Goal: Information Seeking & Learning: Learn about a topic

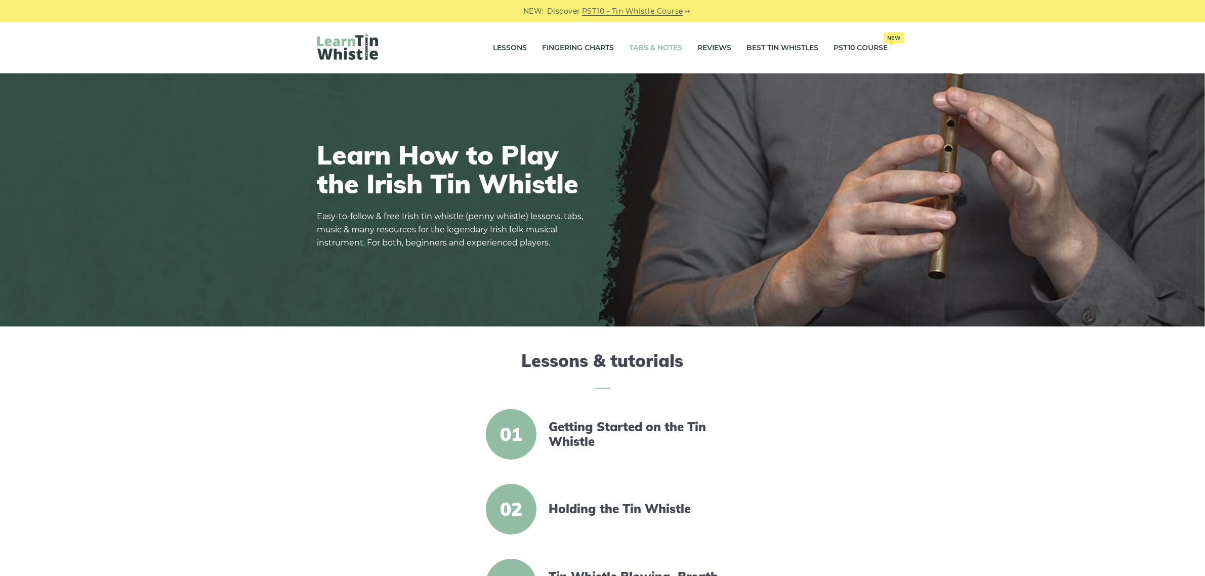
click at [661, 48] on link "Tabs & Notes" at bounding box center [655, 47] width 53 height 25
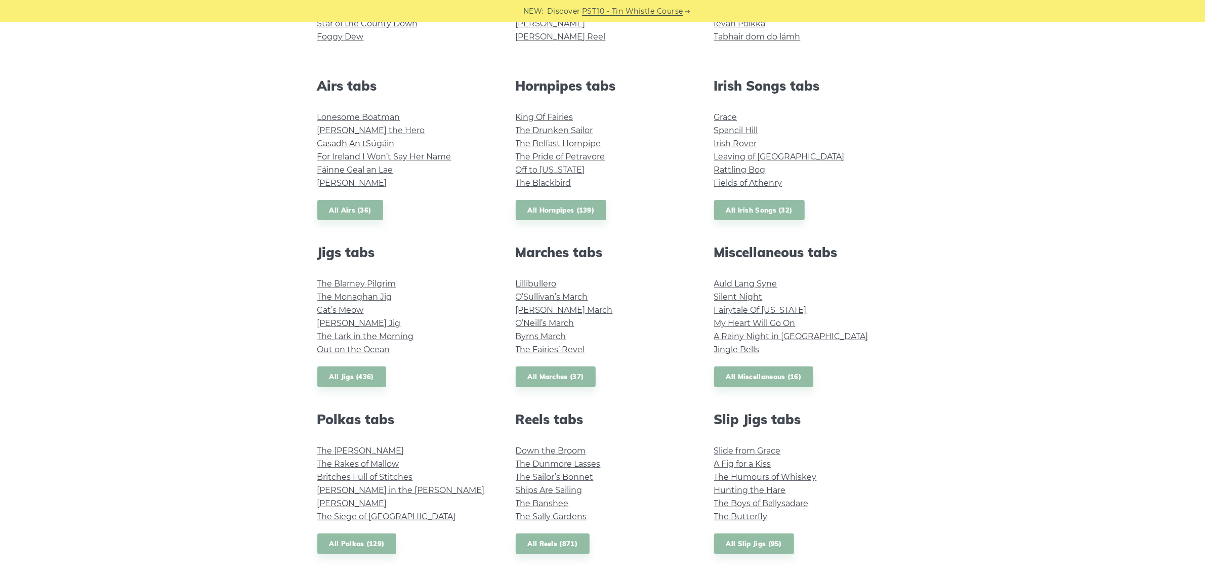
scroll to position [380, 0]
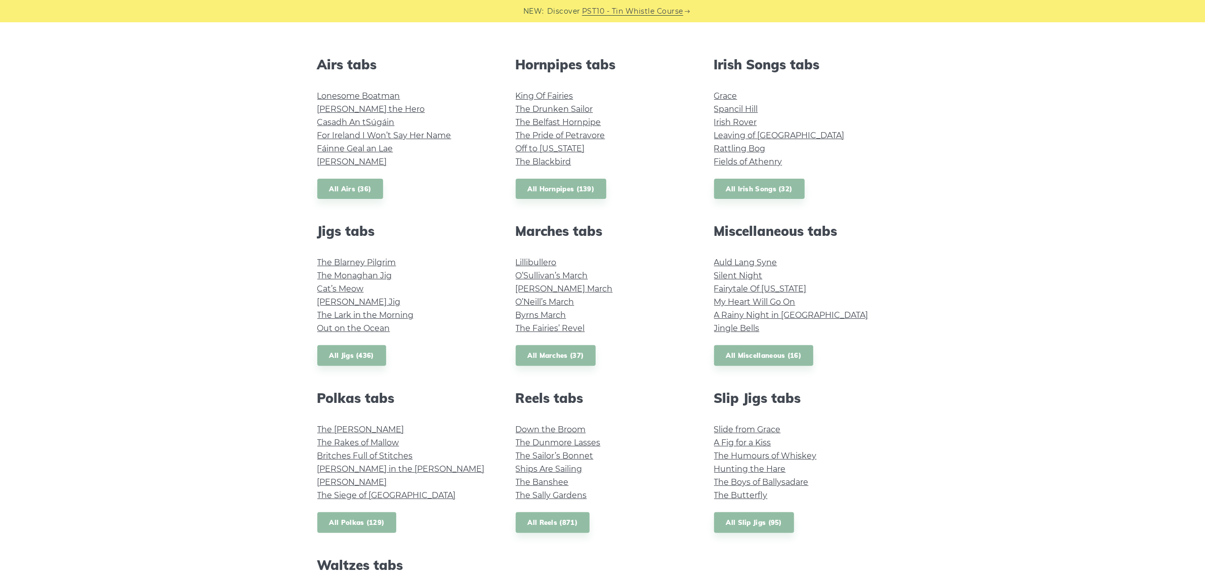
click at [385, 520] on link "All Polkas (129)" at bounding box center [356, 522] width 79 height 21
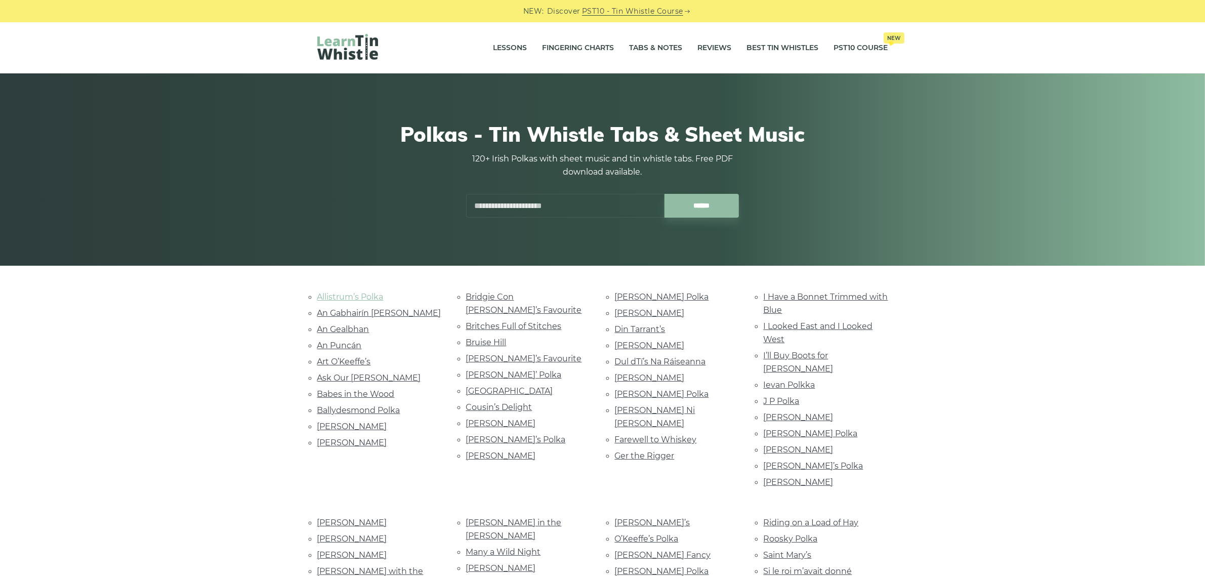
click at [340, 294] on link "Allistrum’s Polka" at bounding box center [350, 297] width 66 height 10
click at [325, 311] on link "An Gabhairín [PERSON_NAME]" at bounding box center [379, 313] width 124 height 10
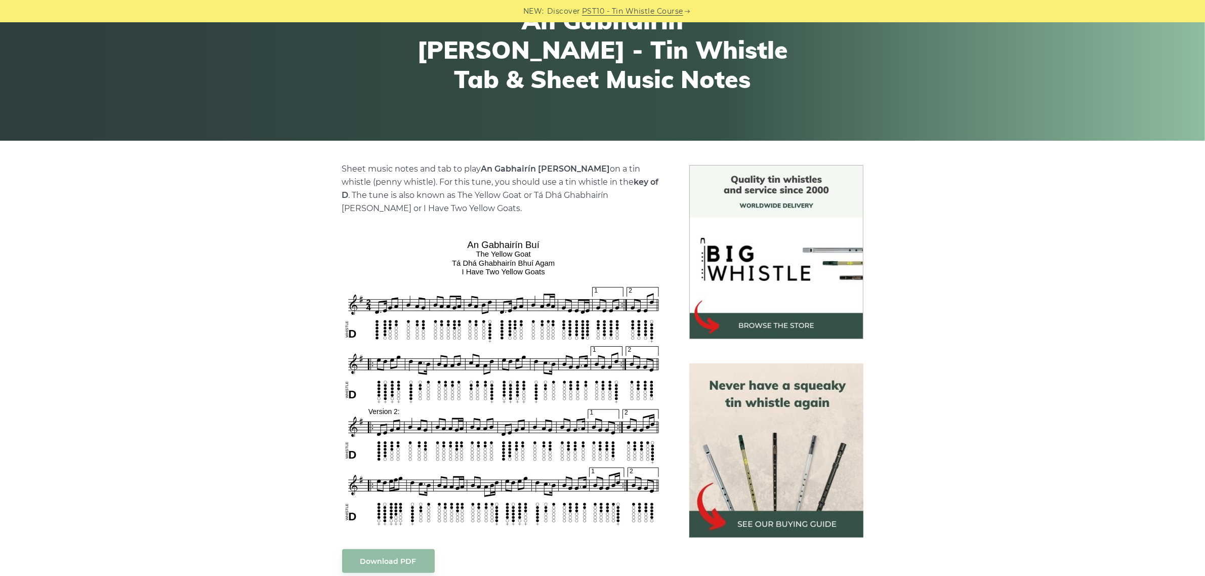
scroll to position [127, 0]
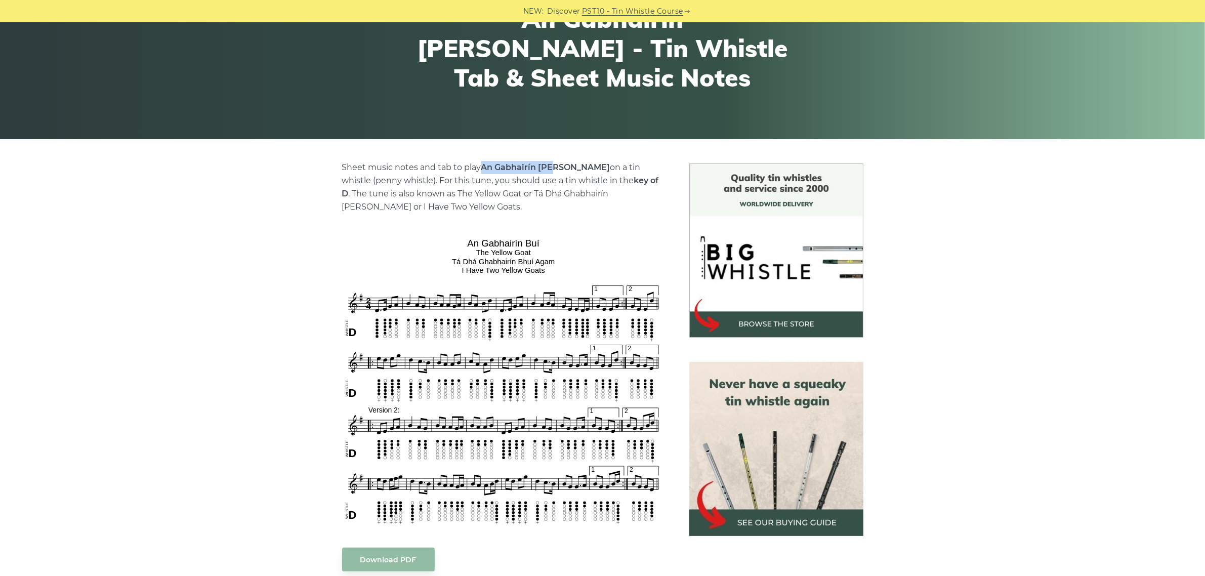
drag, startPoint x: 480, startPoint y: 167, endPoint x: 553, endPoint y: 161, distance: 73.7
click at [553, 161] on p "Sheet music notes and tab to play An Gabhairín Buí on a tin whistle (penny whis…" at bounding box center [503, 187] width 323 height 53
copy p "An Gabhairín [PERSON_NAME]"
click at [157, 348] on div "Sheet music notes and tab to play An Gabhairín Buí on a tin whistle (penny whis…" at bounding box center [602, 534] width 1205 height 743
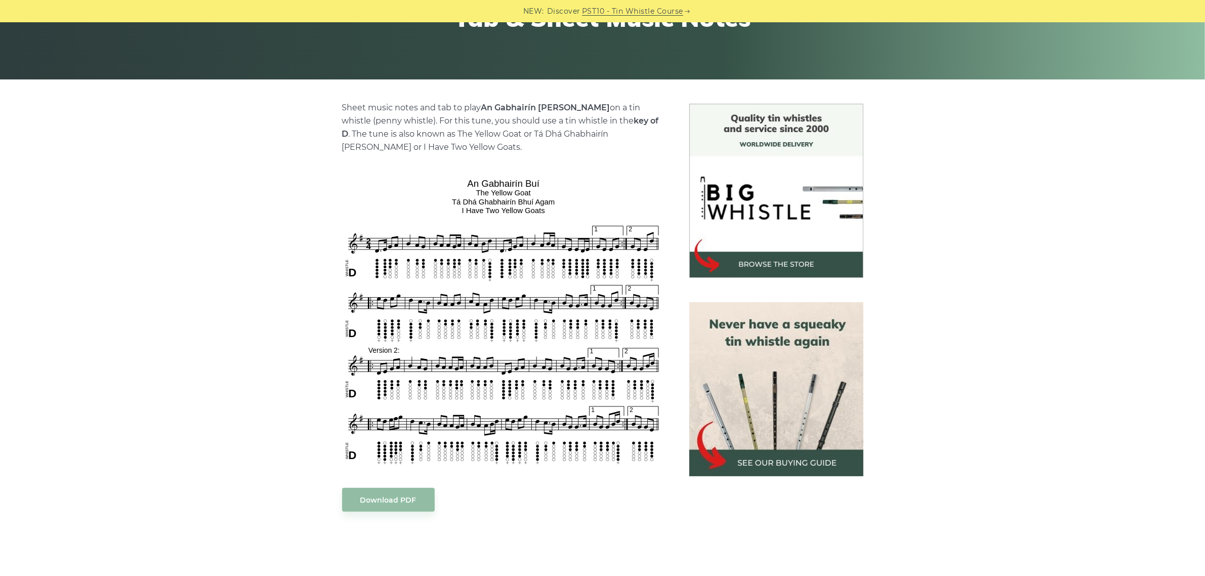
scroll to position [0, 0]
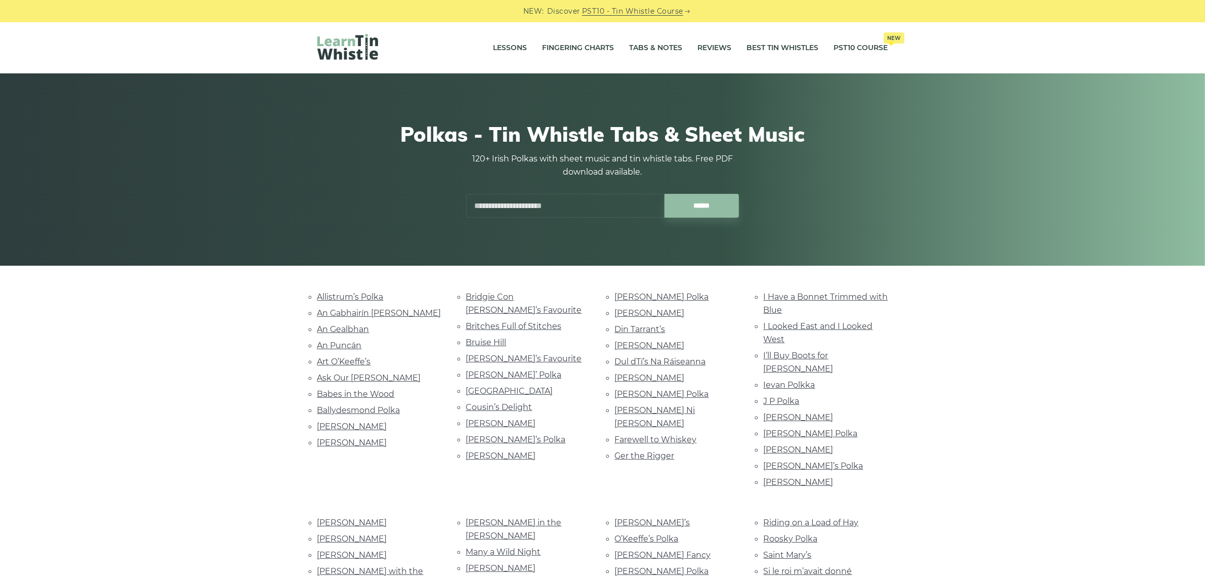
click at [375, 291] on li "Allistrum’s Polka" at bounding box center [379, 297] width 124 height 14
click at [346, 313] on link "An Gabhairín [PERSON_NAME]" at bounding box center [379, 313] width 124 height 10
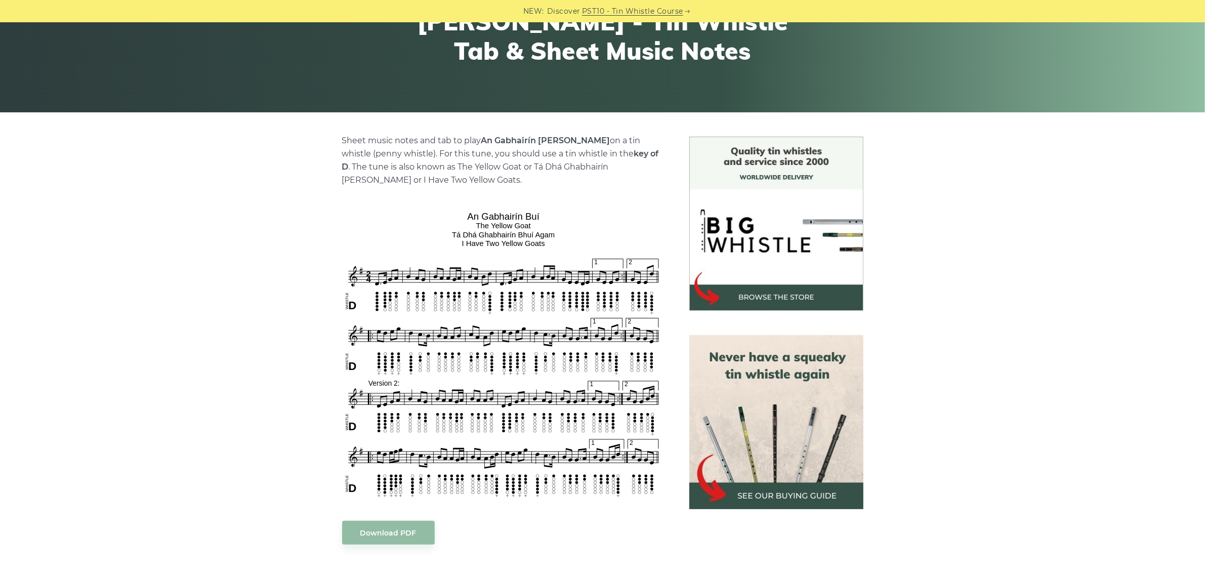
scroll to position [190, 0]
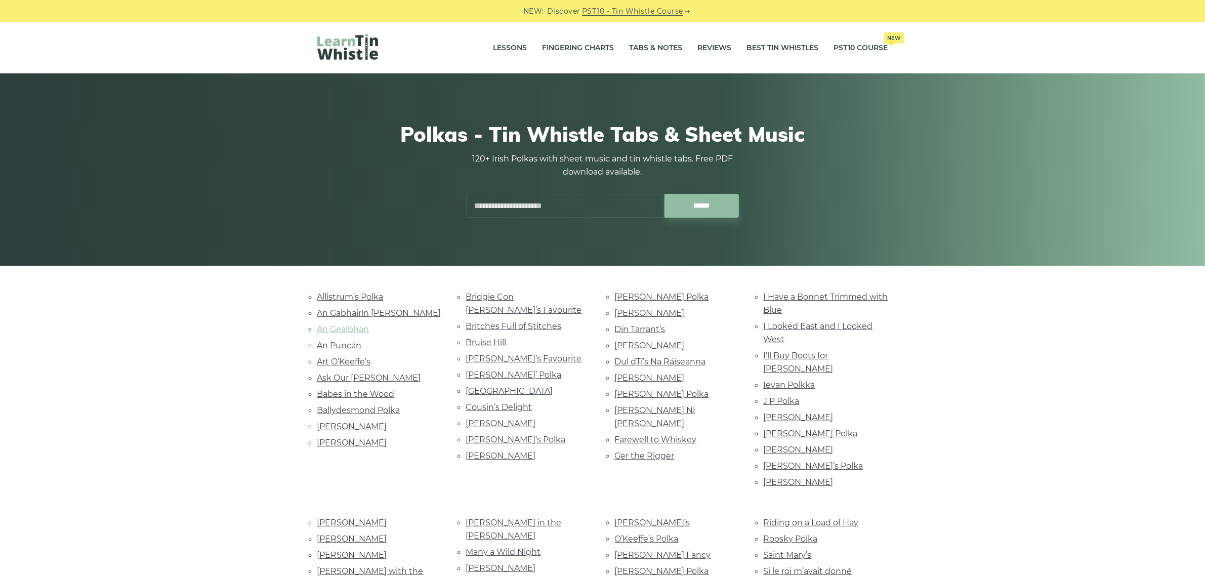
click at [347, 332] on link "An Gealbhan" at bounding box center [343, 329] width 52 height 10
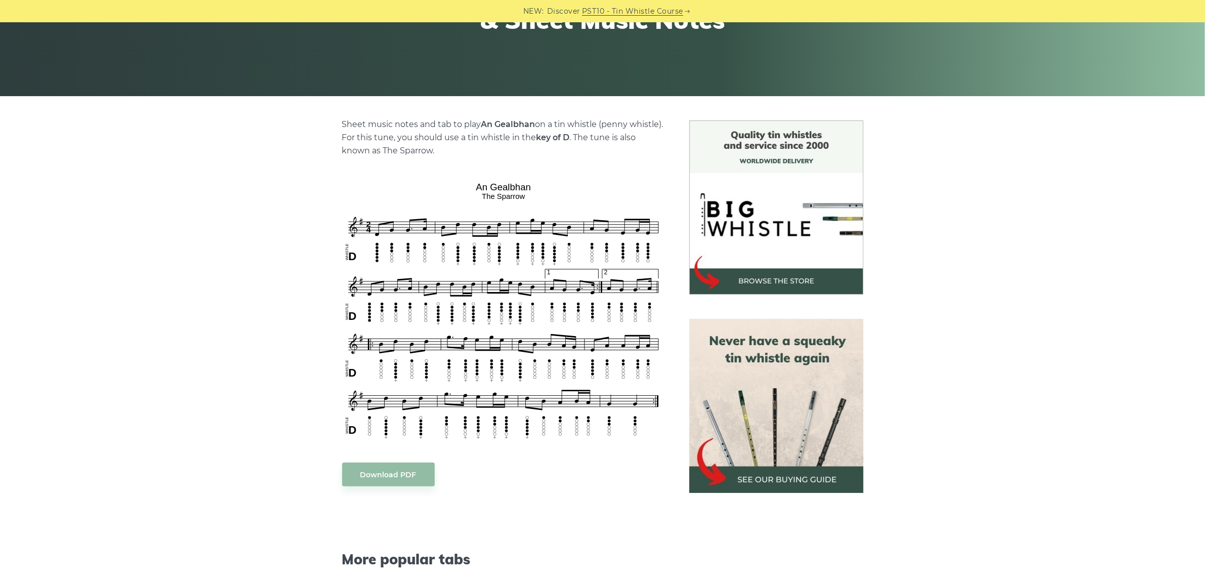
scroll to position [127, 0]
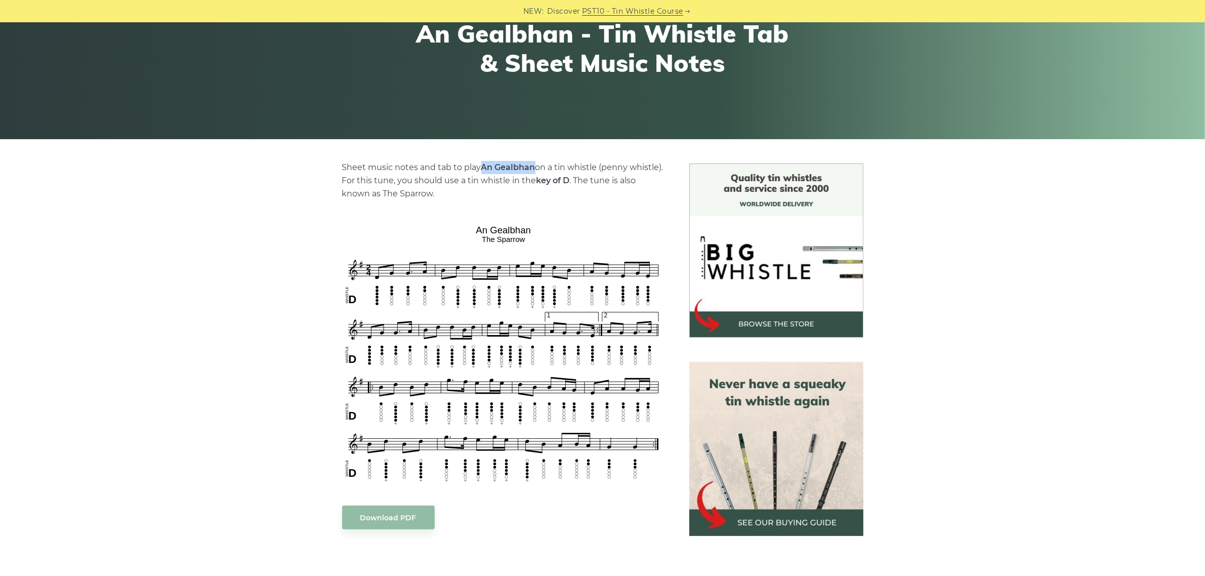
drag, startPoint x: 505, startPoint y: 165, endPoint x: 534, endPoint y: 165, distance: 29.3
click at [534, 165] on p "Sheet music notes and tab to play An Gealbhan on a tin whistle (penny whistle).…" at bounding box center [503, 180] width 323 height 39
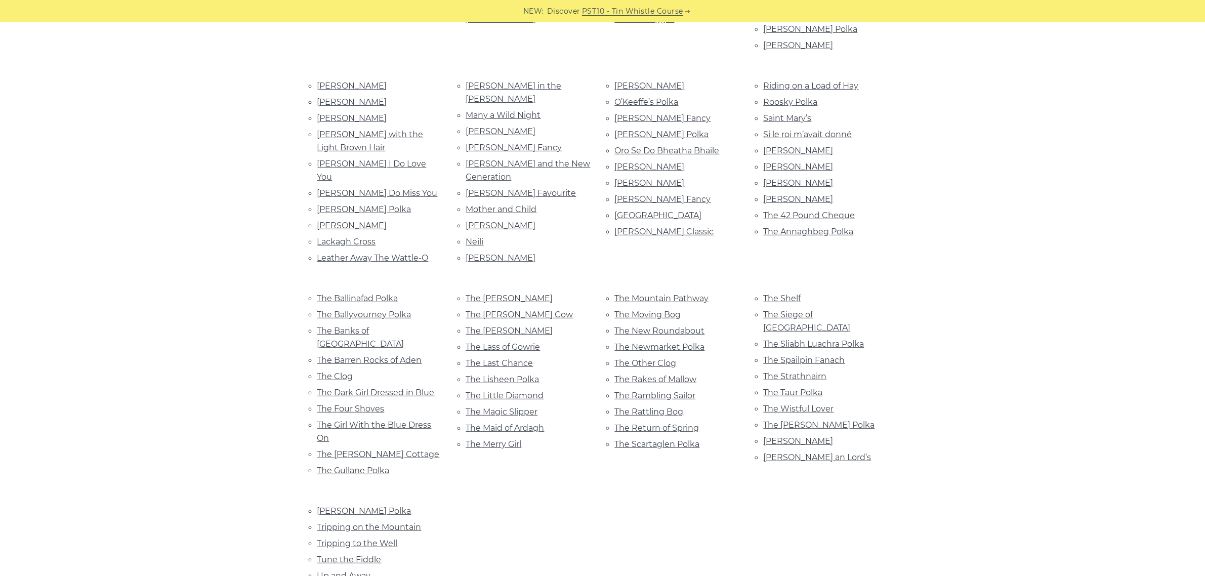
scroll to position [443, 0]
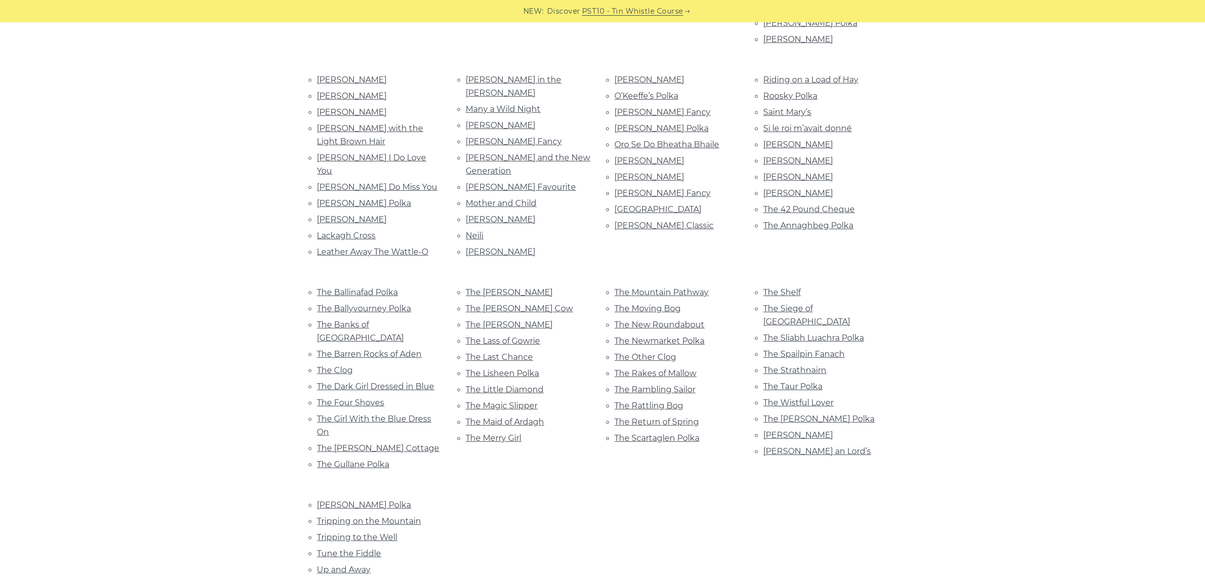
click at [617, 573] on div "Allistrum’s Polka An Gabhairín Buí An Gealbhan An Puncán Art O’Keeffe’s" at bounding box center [602, 257] width 595 height 821
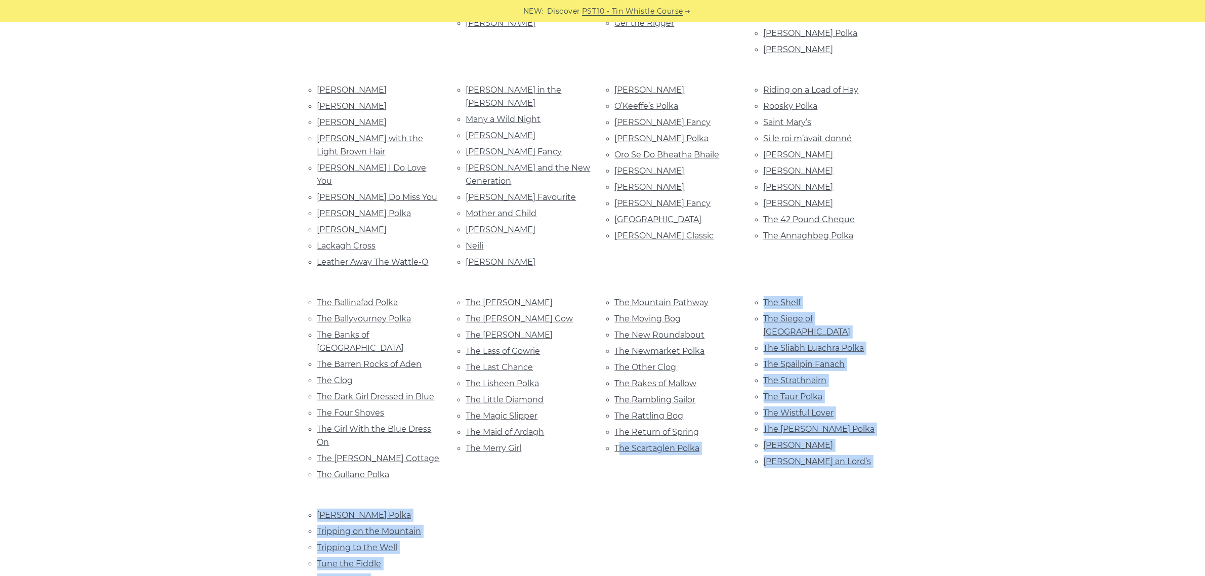
scroll to position [451, 0]
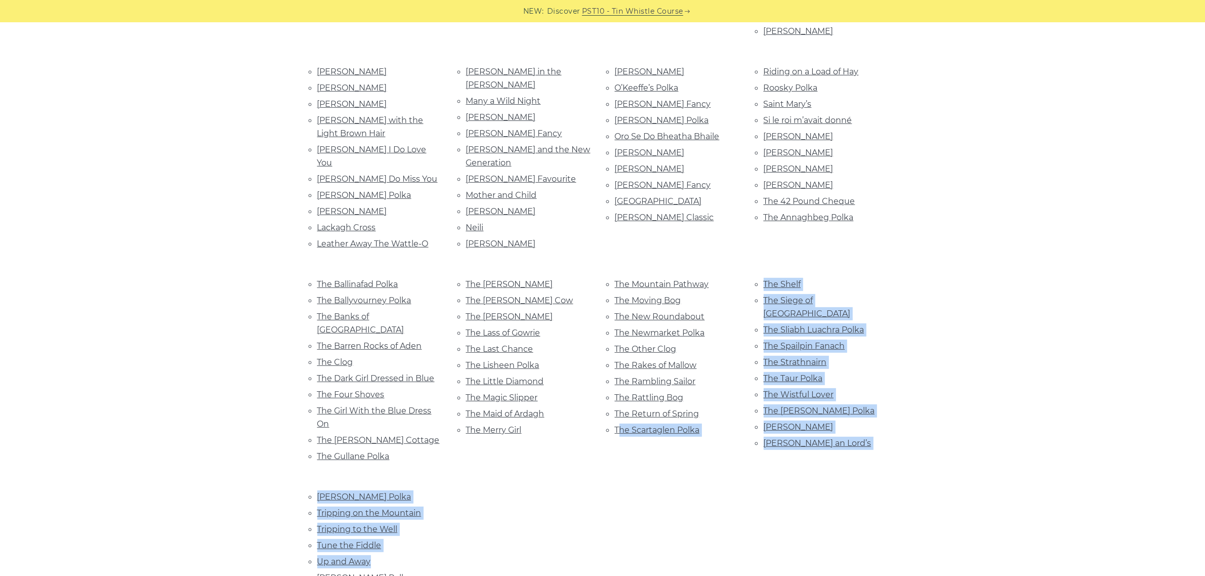
click at [1046, 343] on div "Allistrum’s Polka An Gabhairín Buí An Gealbhan An Puncán Art O’Keeffe’s Ask Our…" at bounding box center [602, 249] width 1205 height 821
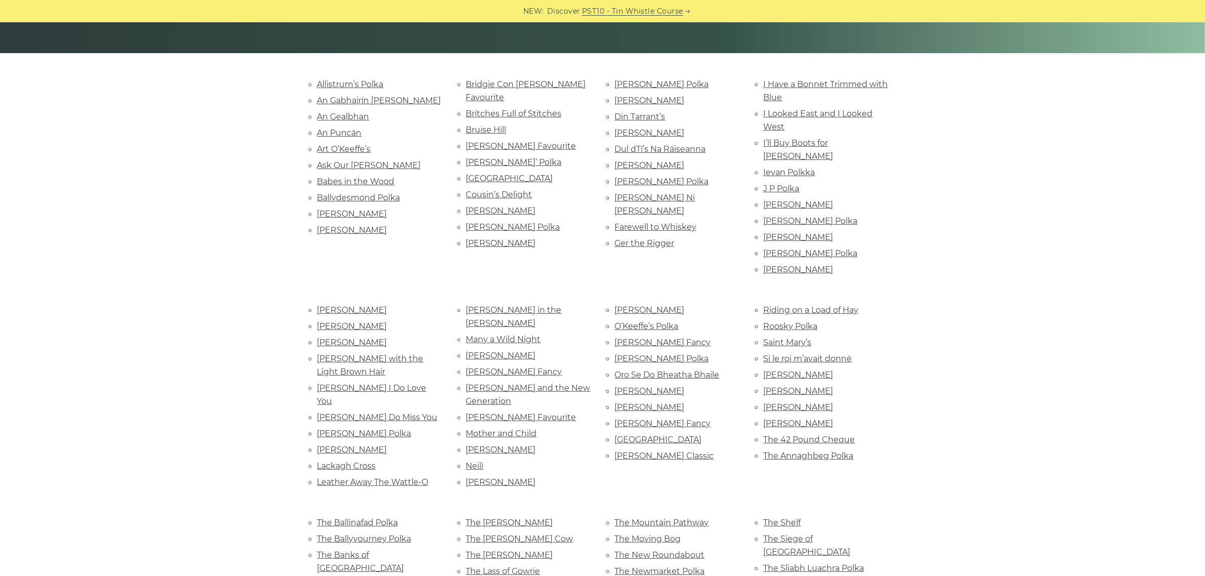
scroll to position [198, 0]
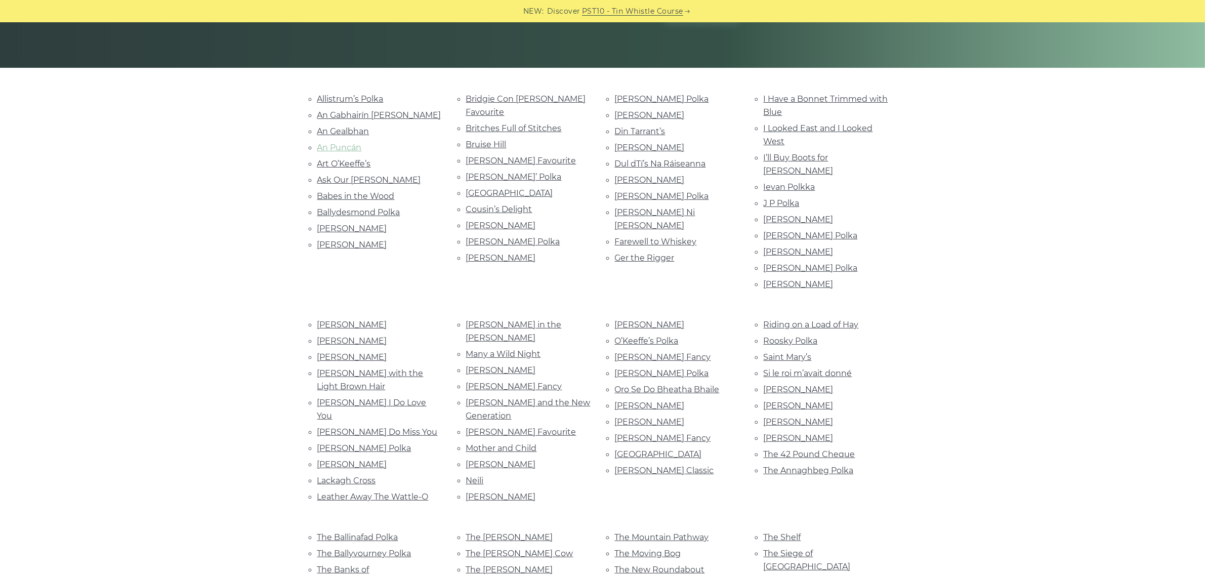
click at [338, 150] on link "An Puncán" at bounding box center [339, 148] width 45 height 10
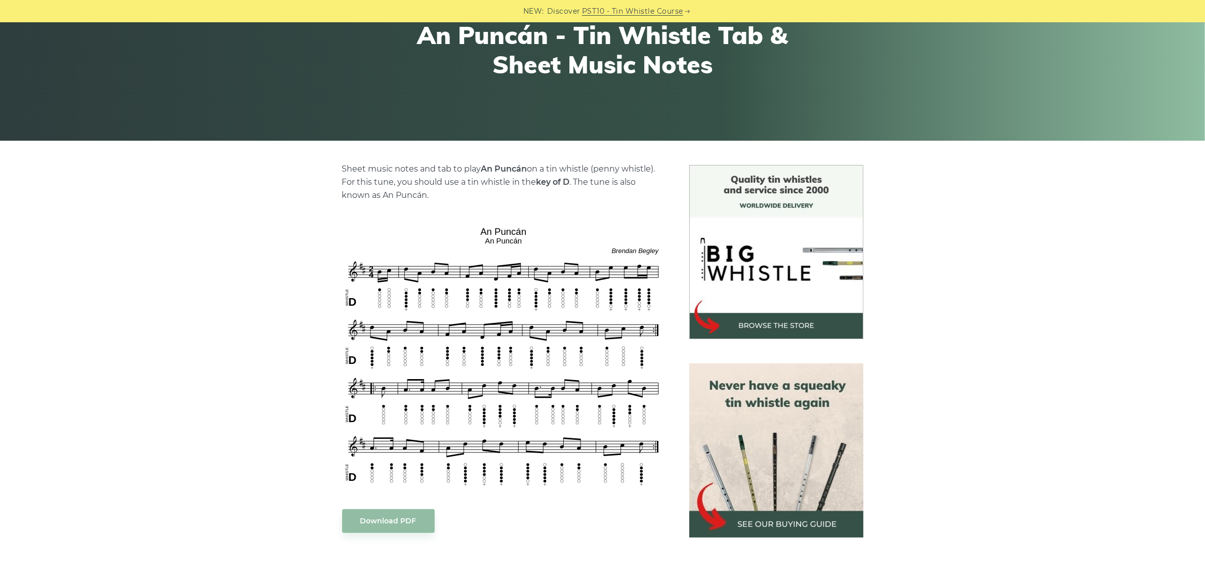
scroll to position [127, 0]
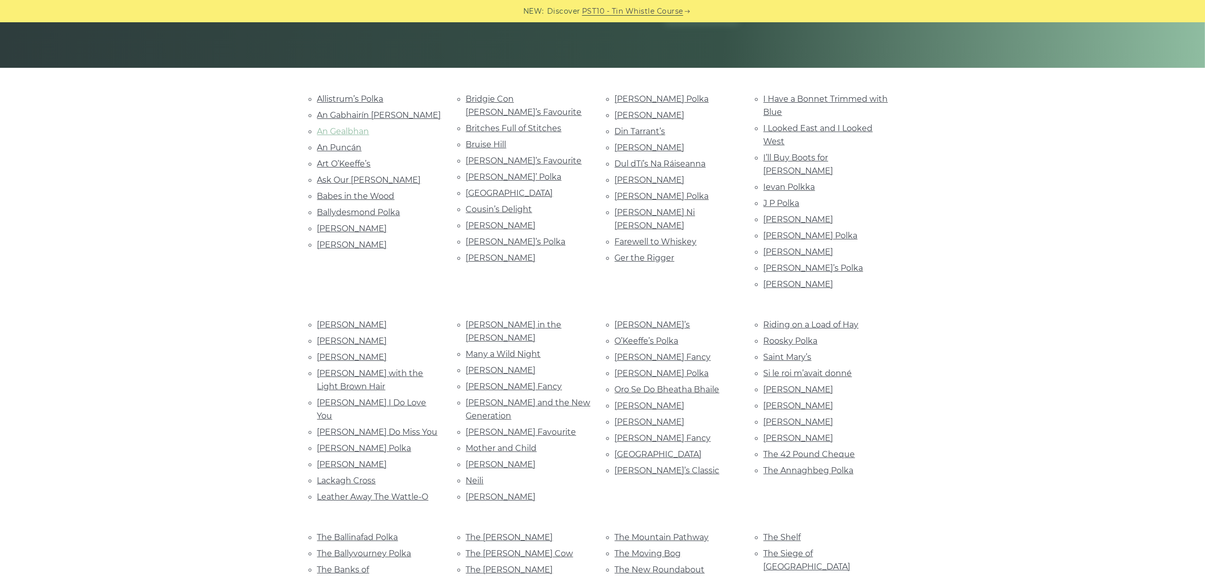
click at [341, 130] on link "An Gealbhan" at bounding box center [343, 132] width 52 height 10
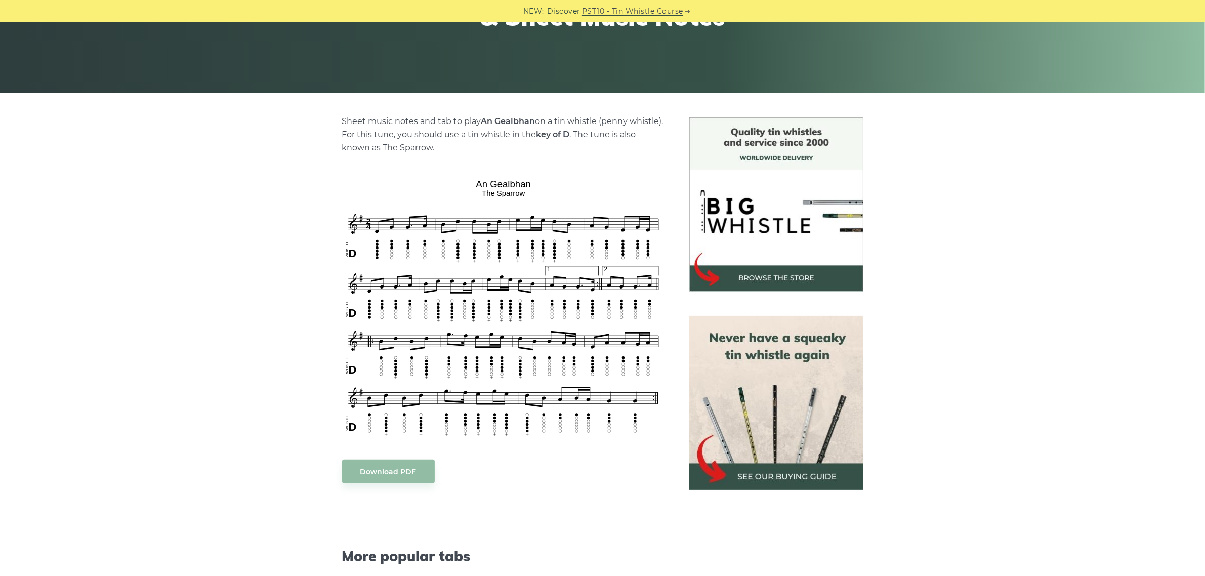
scroll to position [190, 0]
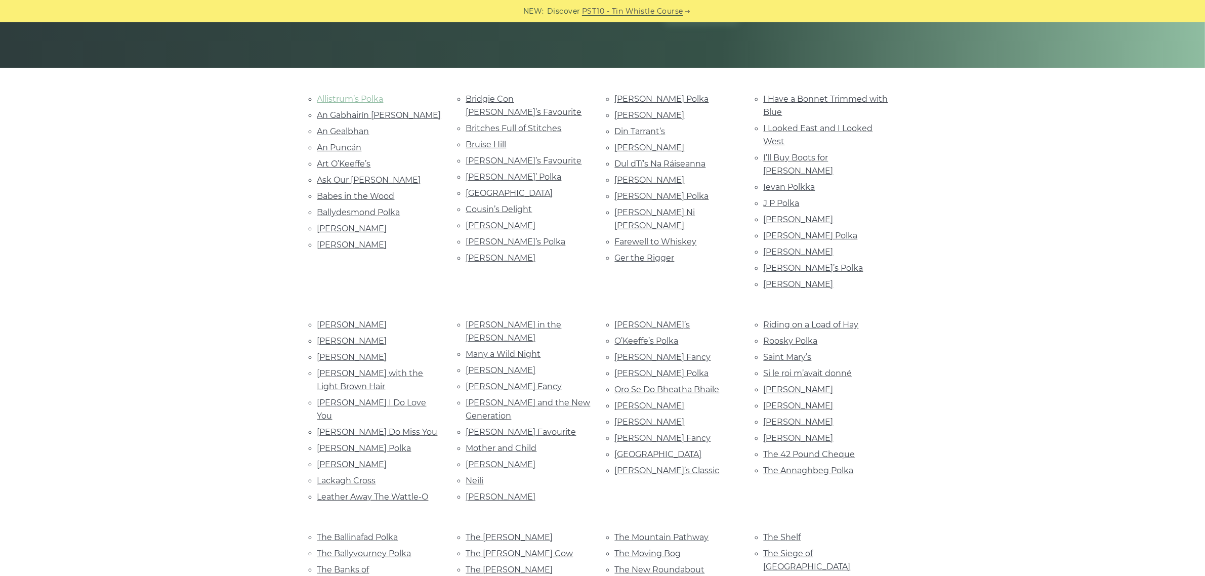
click at [347, 99] on link "Allistrum’s Polka" at bounding box center [350, 99] width 66 height 10
click at [334, 115] on link "An Gabhairín [PERSON_NAME]" at bounding box center [379, 115] width 124 height 10
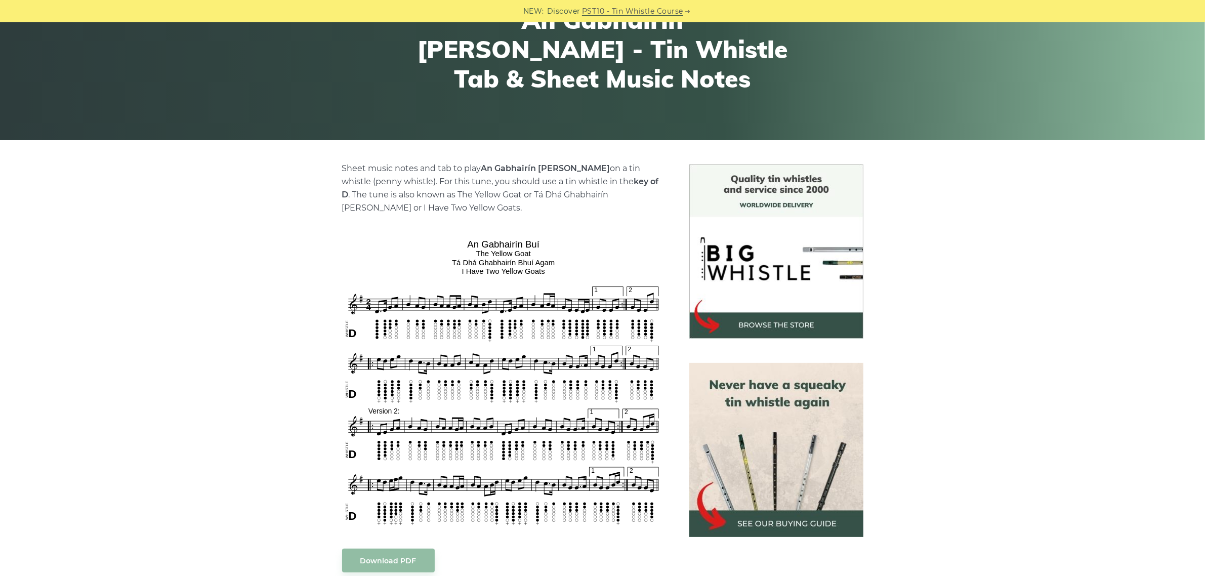
scroll to position [127, 0]
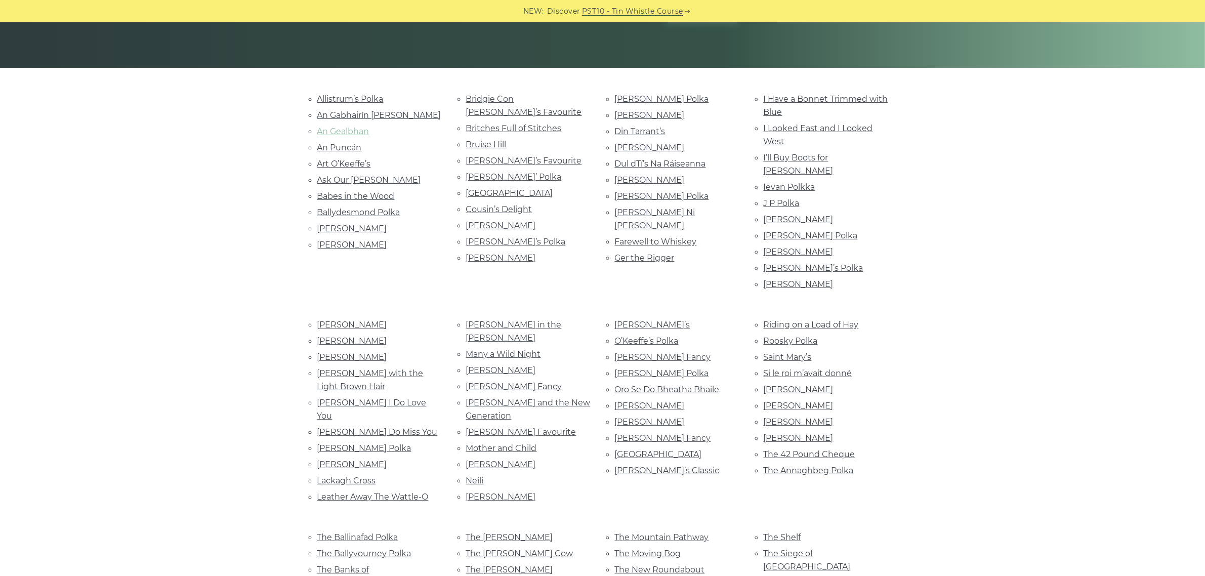
click at [362, 128] on link "An Gealbhan" at bounding box center [343, 132] width 52 height 10
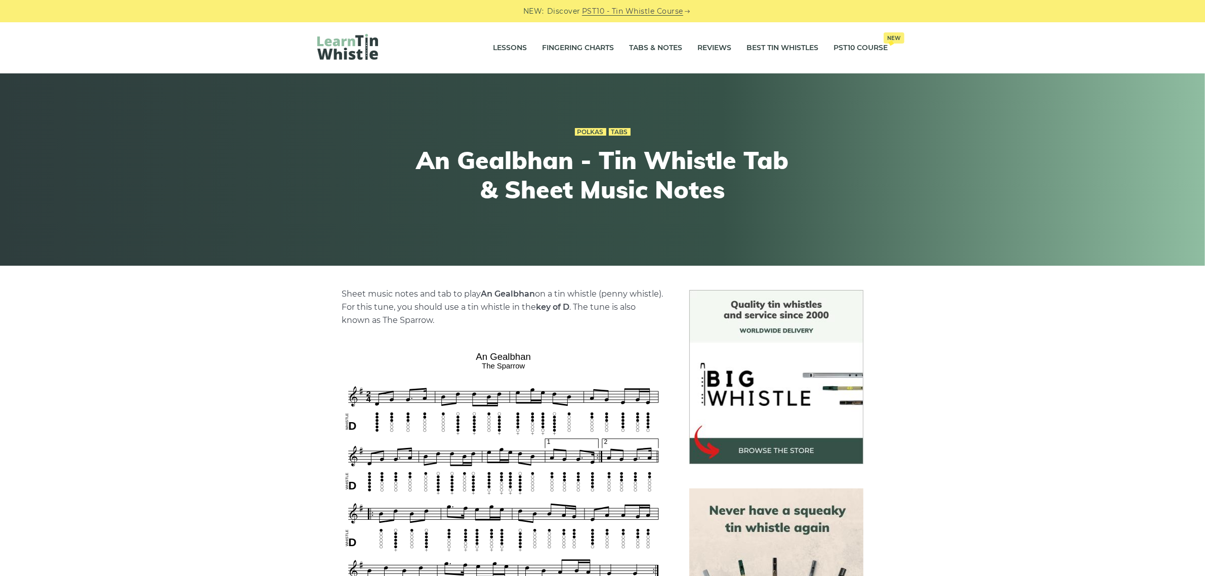
scroll to position [127, 0]
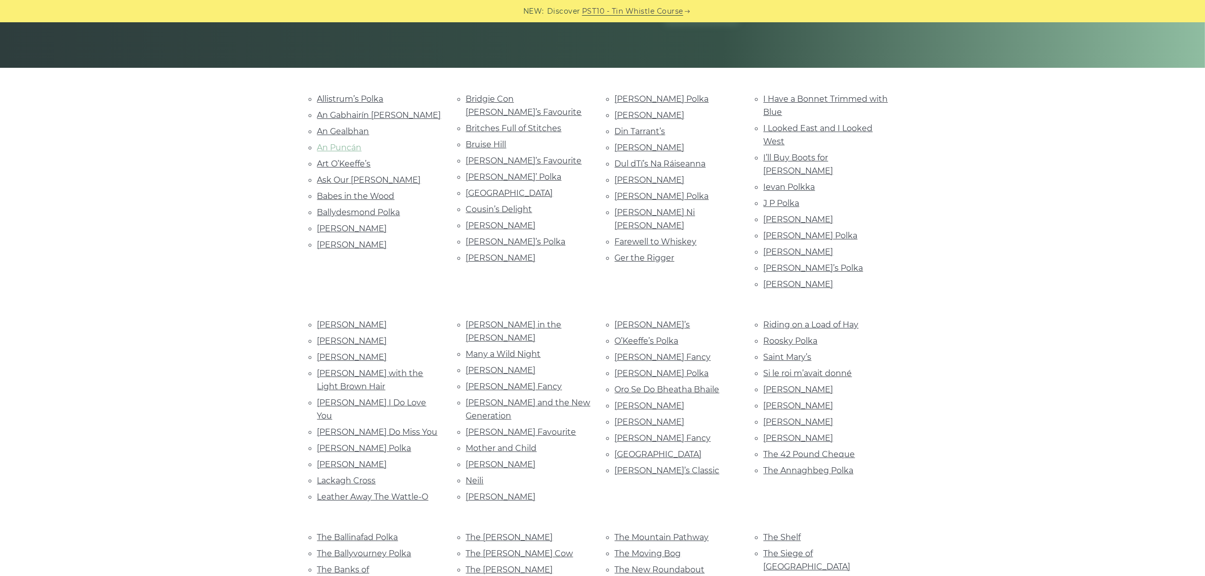
click at [343, 145] on link "An Puncán" at bounding box center [339, 148] width 45 height 10
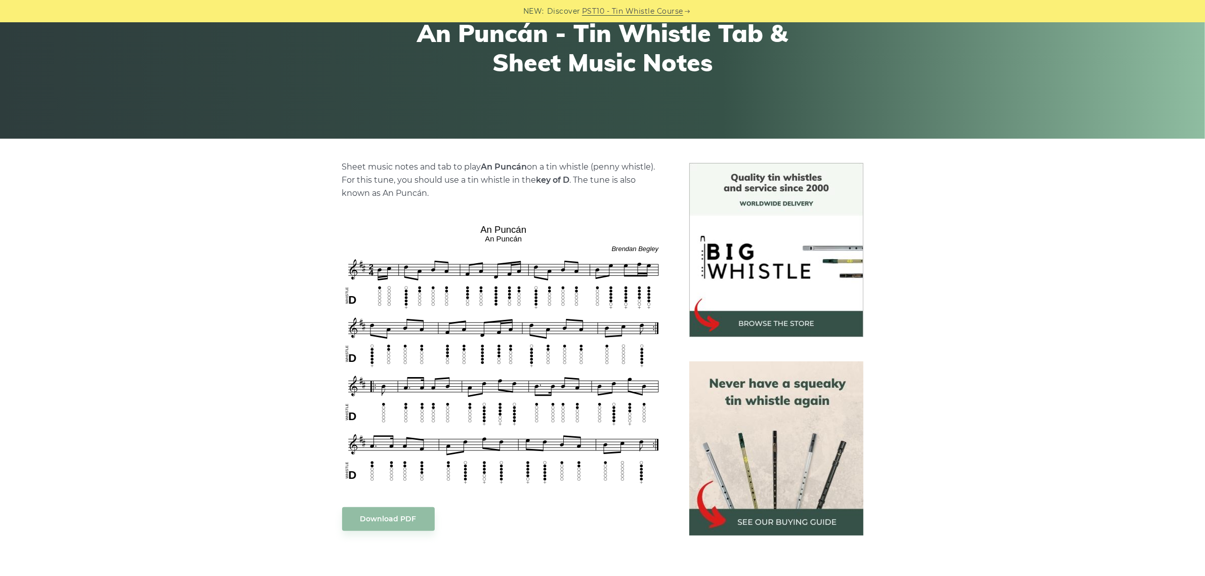
scroll to position [127, 0]
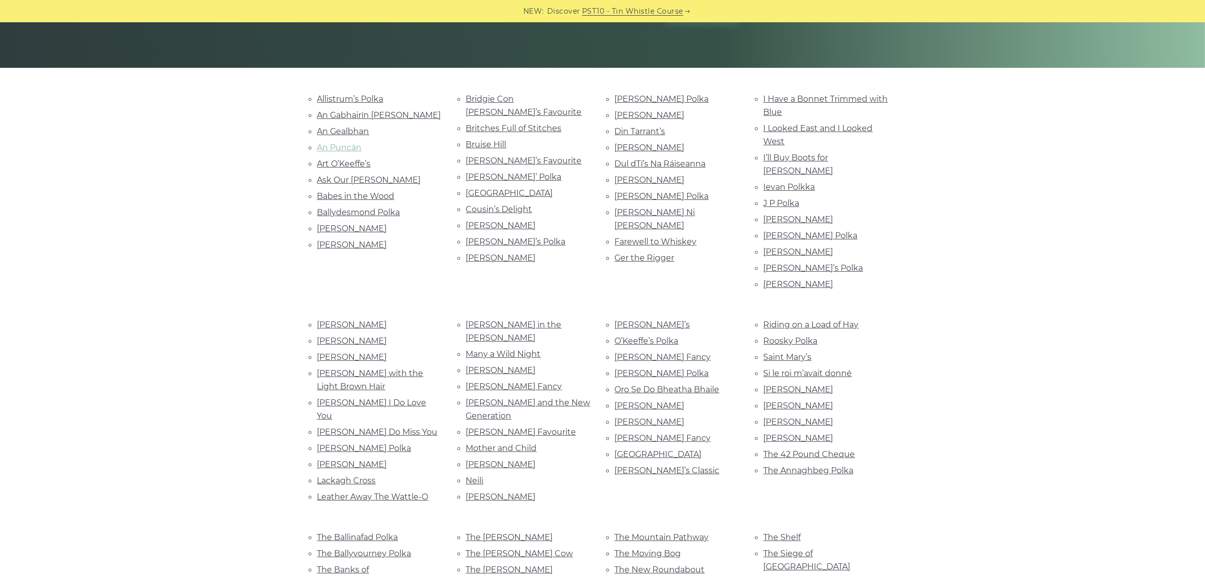
click at [338, 145] on link "An Puncán" at bounding box center [339, 148] width 45 height 10
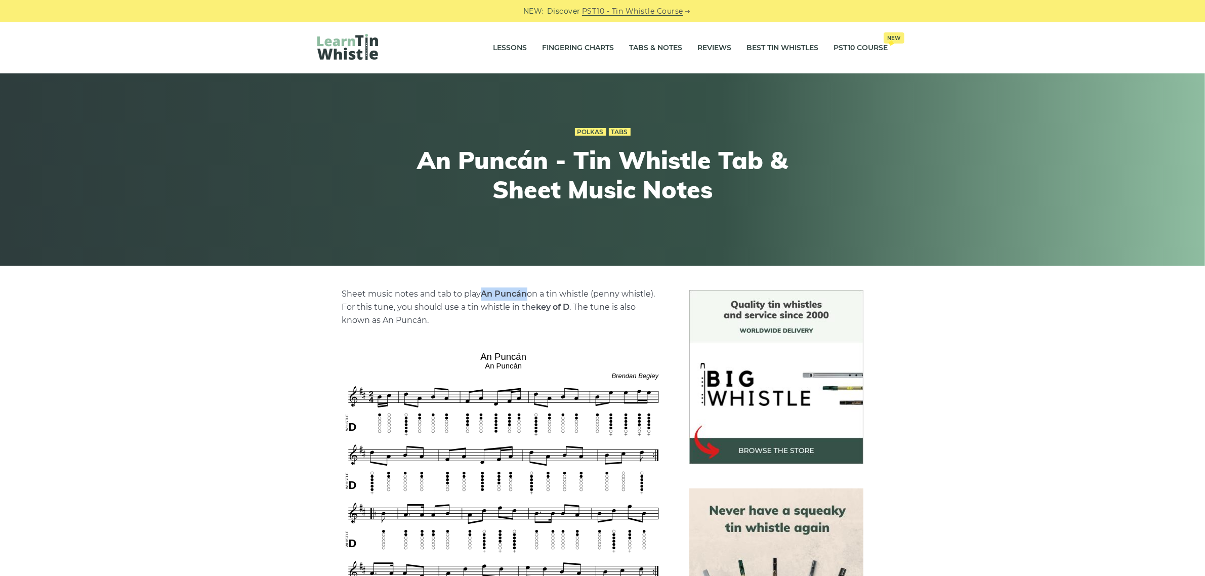
drag, startPoint x: 529, startPoint y: 294, endPoint x: 482, endPoint y: 293, distance: 46.6
click at [482, 293] on p "Sheet music notes and tab to play An Puncán on a tin whistle (penny whistle). F…" at bounding box center [503, 306] width 323 height 39
copy strong "An Puncán"
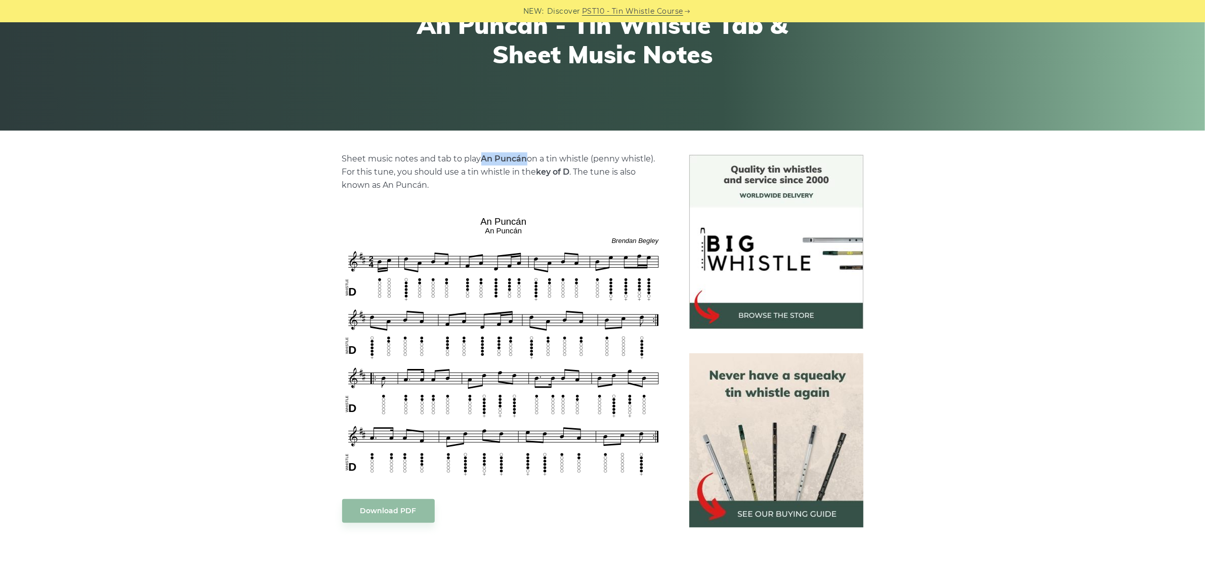
scroll to position [190, 0]
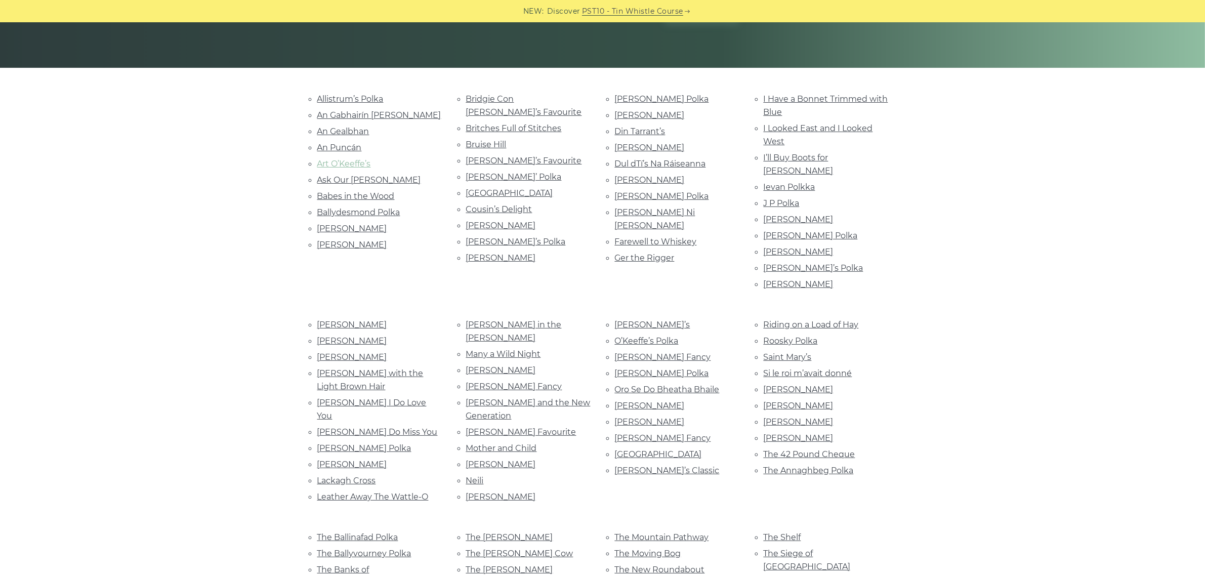
click at [354, 163] on link "Art O’Keeffe’s" at bounding box center [344, 164] width 54 height 10
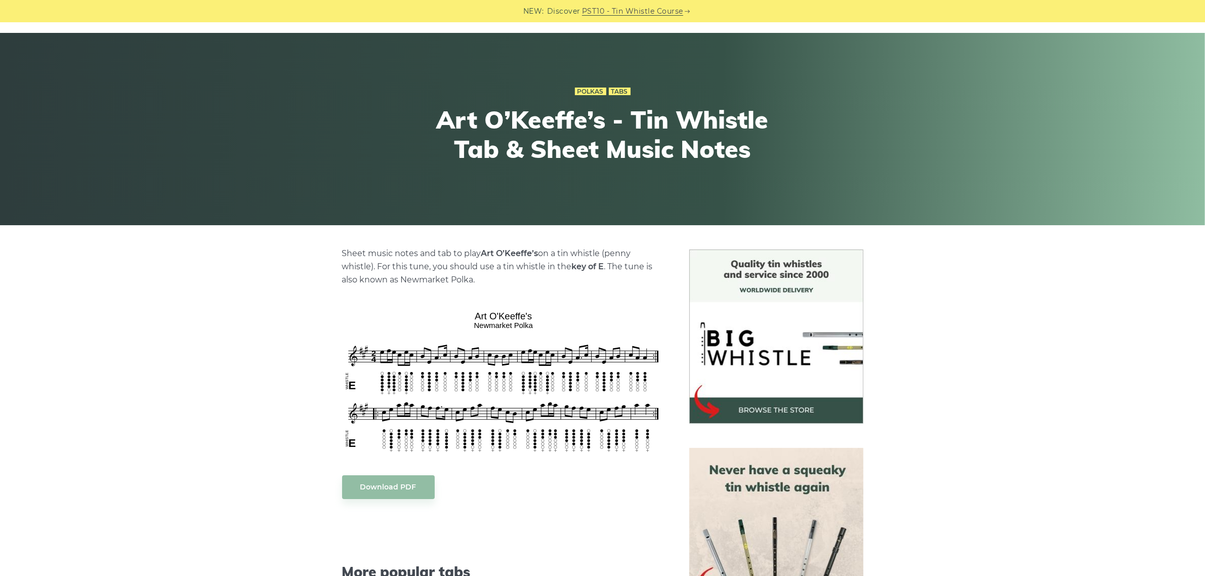
scroll to position [63, 0]
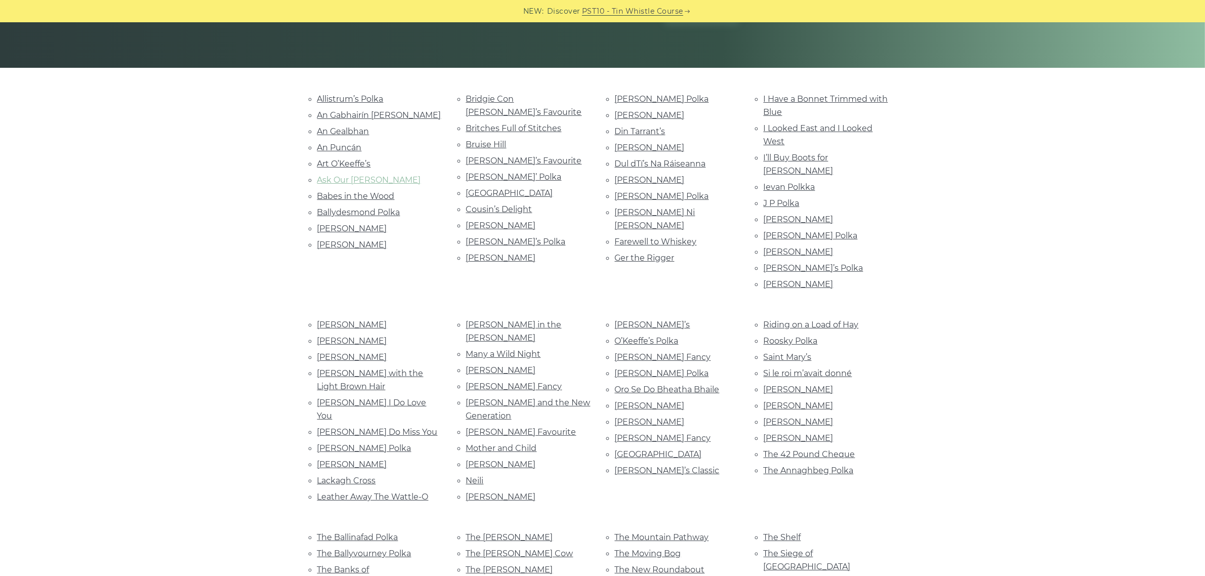
click at [362, 177] on link "Ask Our Dan" at bounding box center [369, 180] width 104 height 10
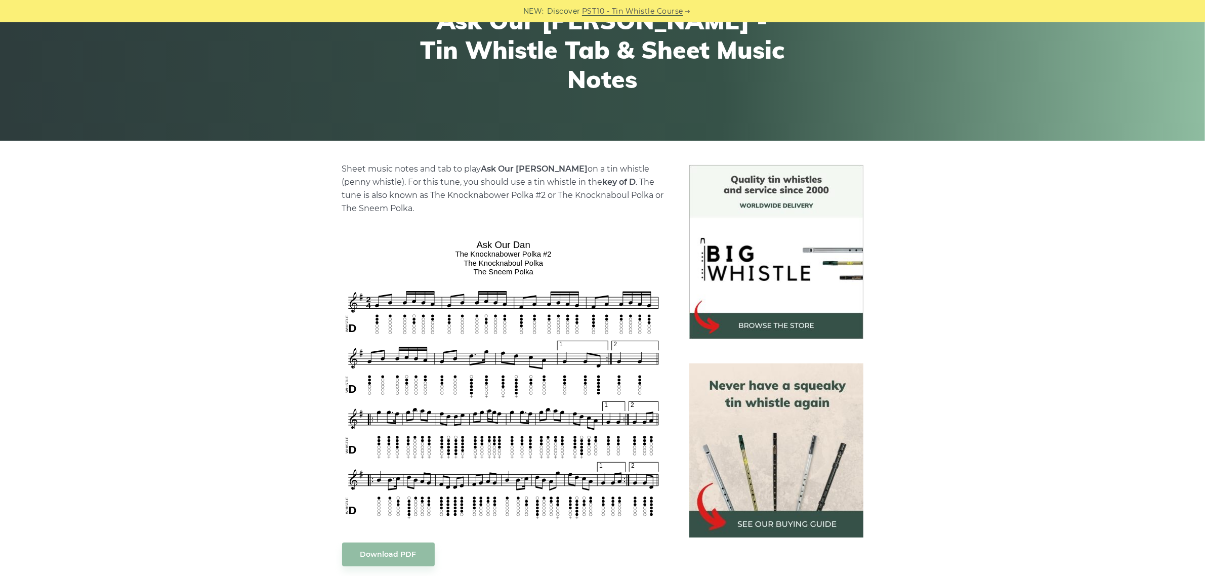
scroll to position [127, 0]
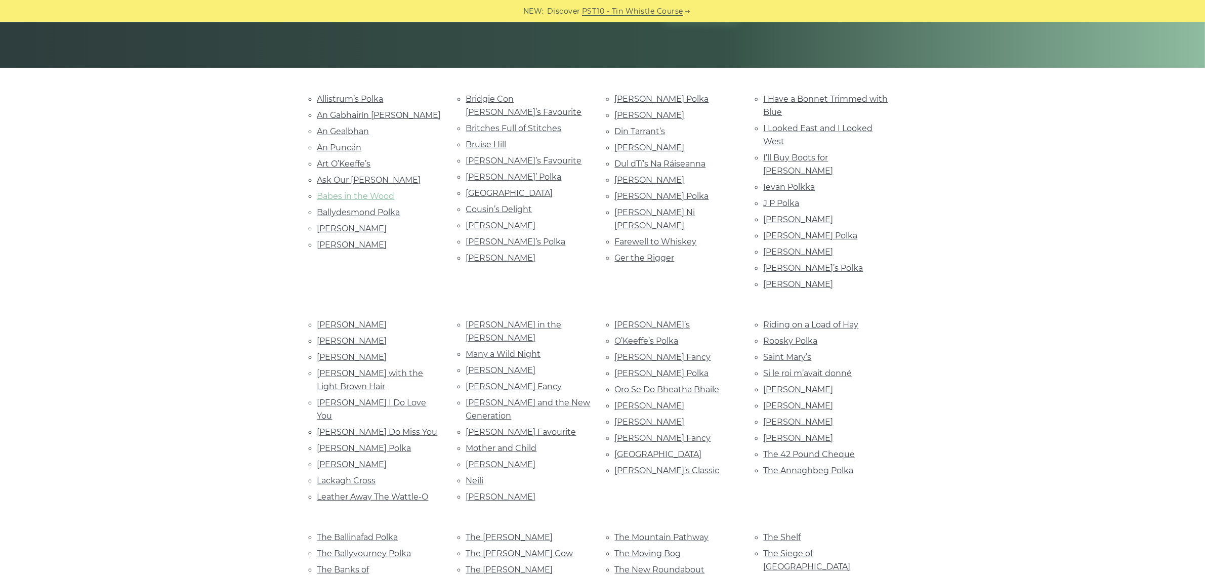
click at [348, 199] on link "Babes in the Wood" at bounding box center [355, 196] width 77 height 10
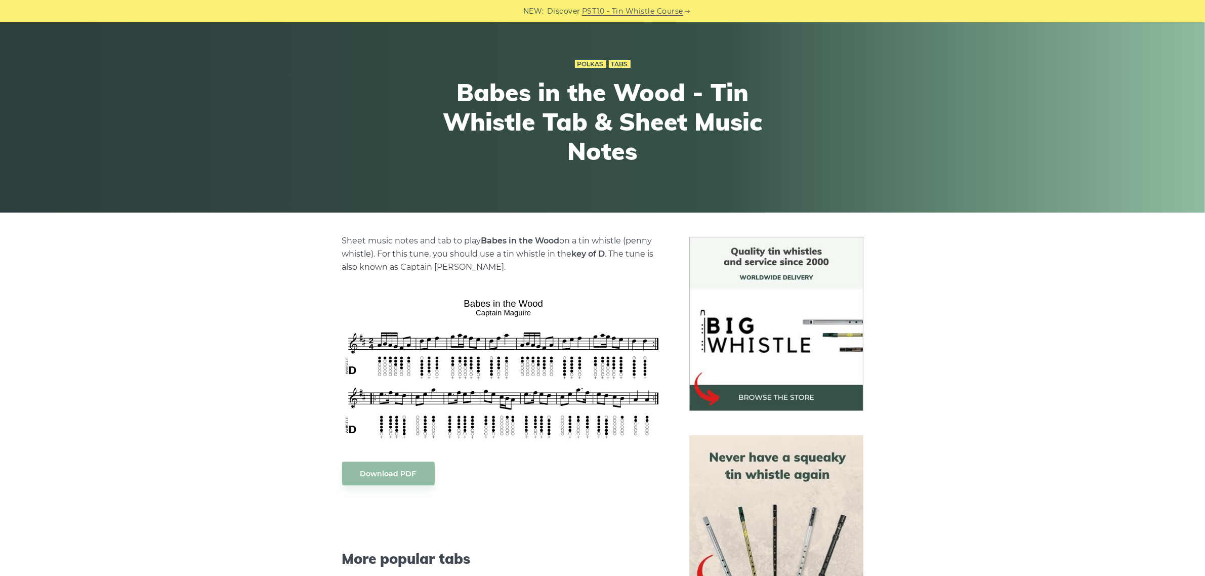
scroll to position [127, 0]
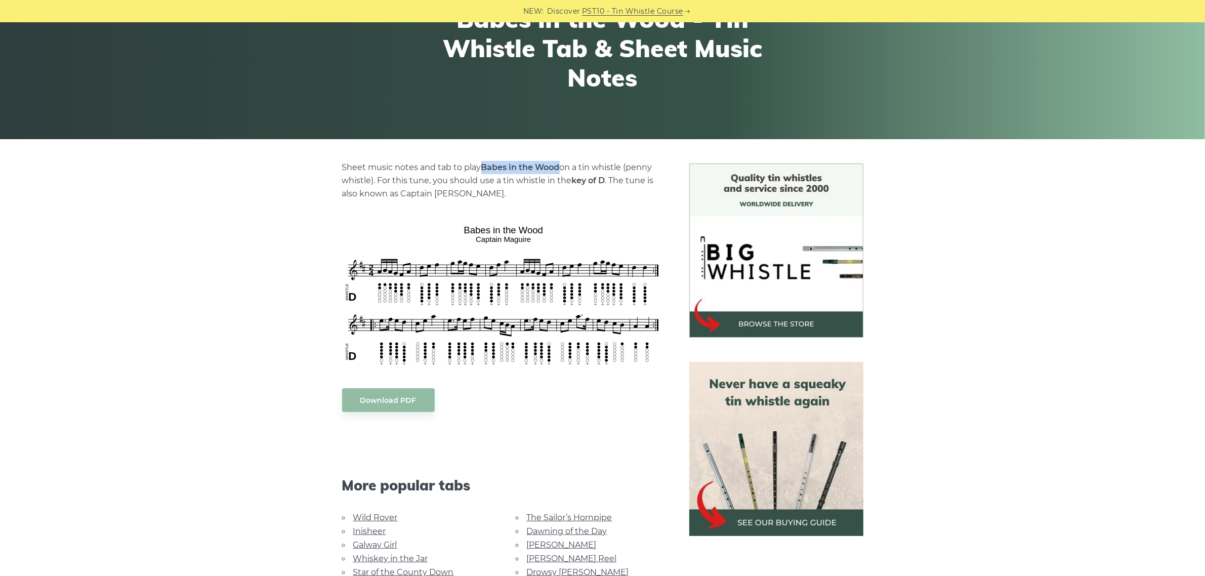
drag, startPoint x: 560, startPoint y: 165, endPoint x: 483, endPoint y: 165, distance: 76.9
click at [483, 165] on strong "Babes in the Wood" at bounding box center [520, 167] width 78 height 10
copy strong "Babes in the Wood"
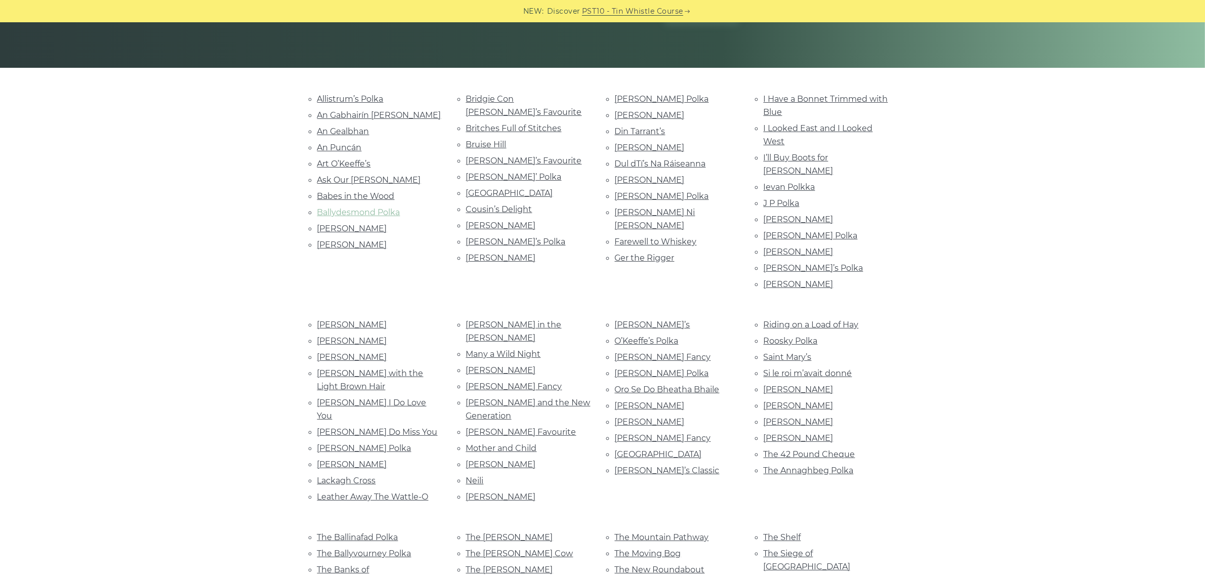
click at [395, 212] on link "Ballydesmond Polka" at bounding box center [358, 212] width 83 height 10
click at [360, 229] on link "Biddy Martin’s" at bounding box center [352, 229] width 70 height 10
click at [360, 244] on link "[PERSON_NAME]" at bounding box center [352, 245] width 70 height 10
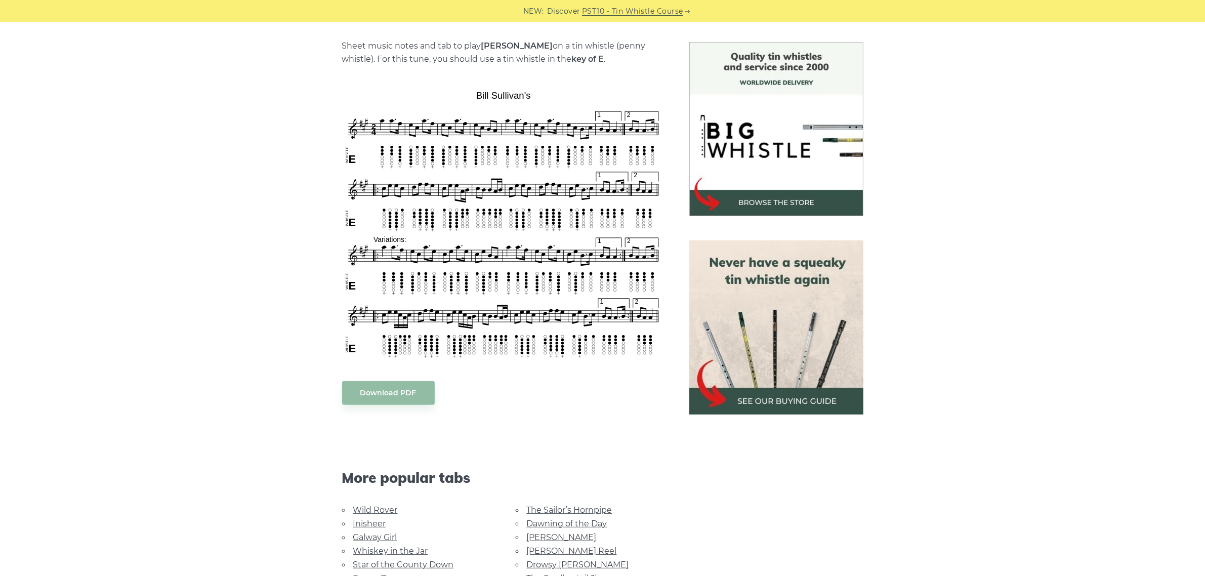
scroll to position [253, 0]
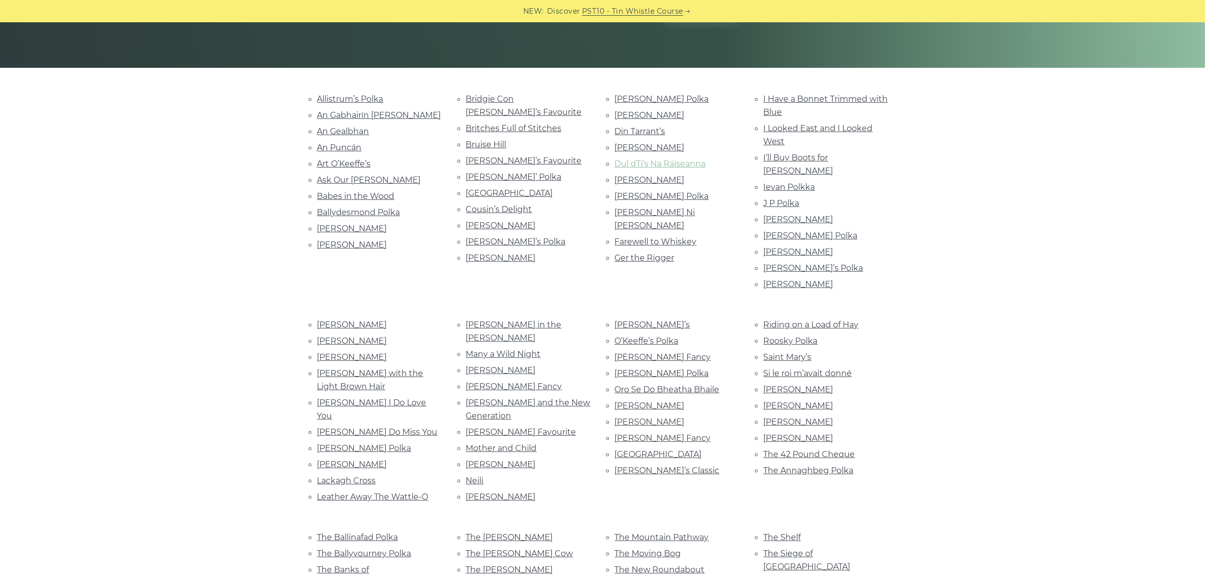
click at [620, 165] on link "Dul dTí’s Na Ráiseanna" at bounding box center [660, 164] width 91 height 10
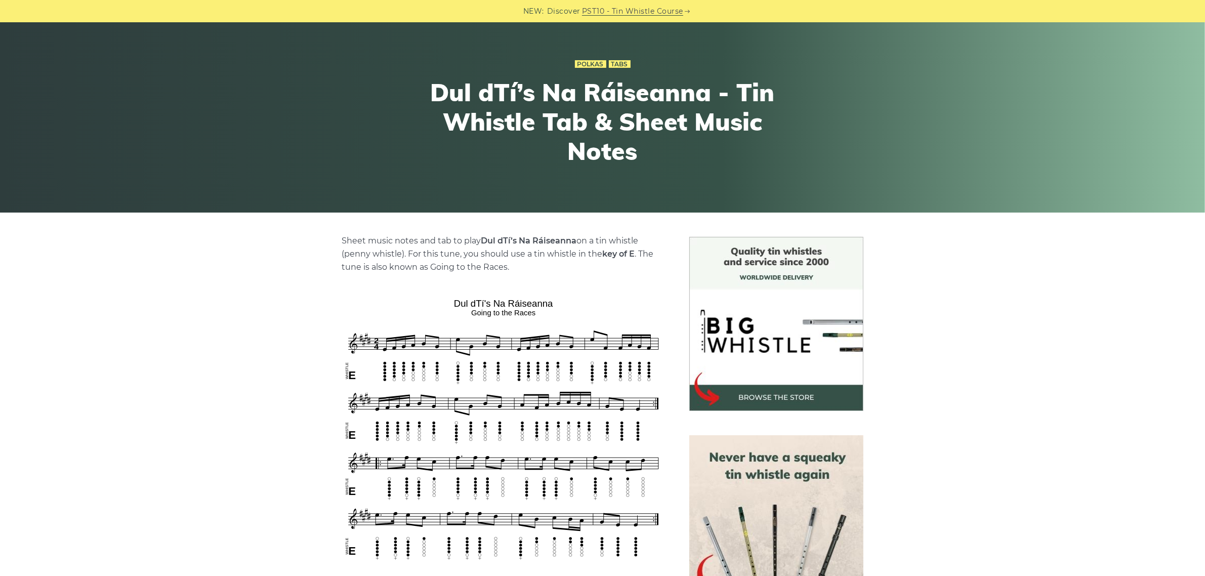
scroll to position [127, 0]
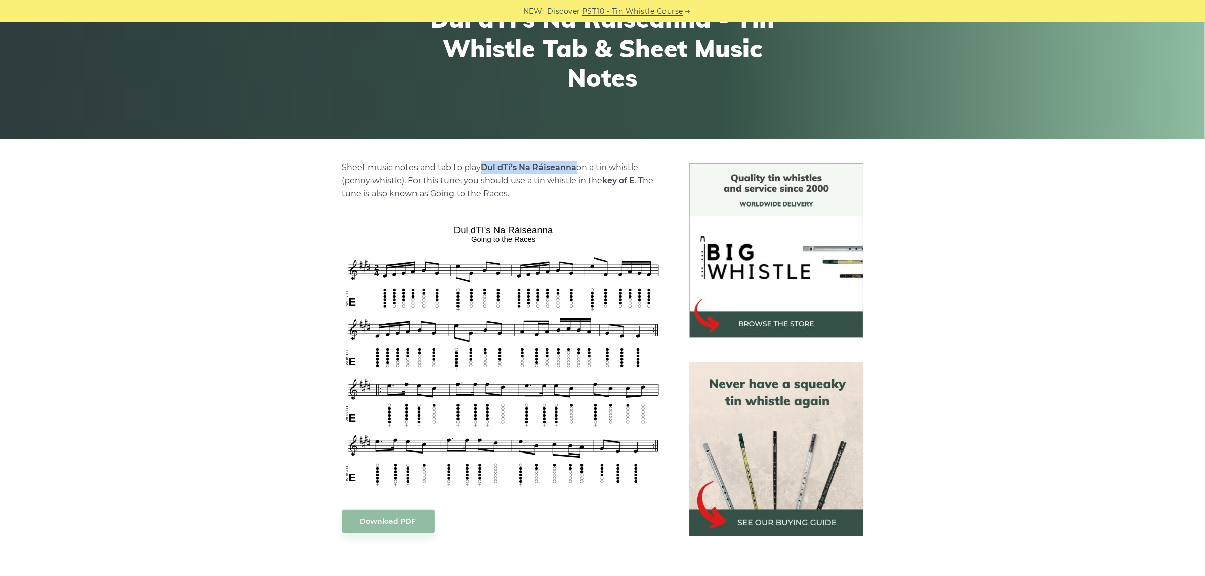
drag, startPoint x: 577, startPoint y: 164, endPoint x: 482, endPoint y: 164, distance: 94.6
click at [482, 164] on p "Sheet music notes and tab to play Dul dTí’s Na Ráiseanna on a tin whistle (penn…" at bounding box center [503, 180] width 323 height 39
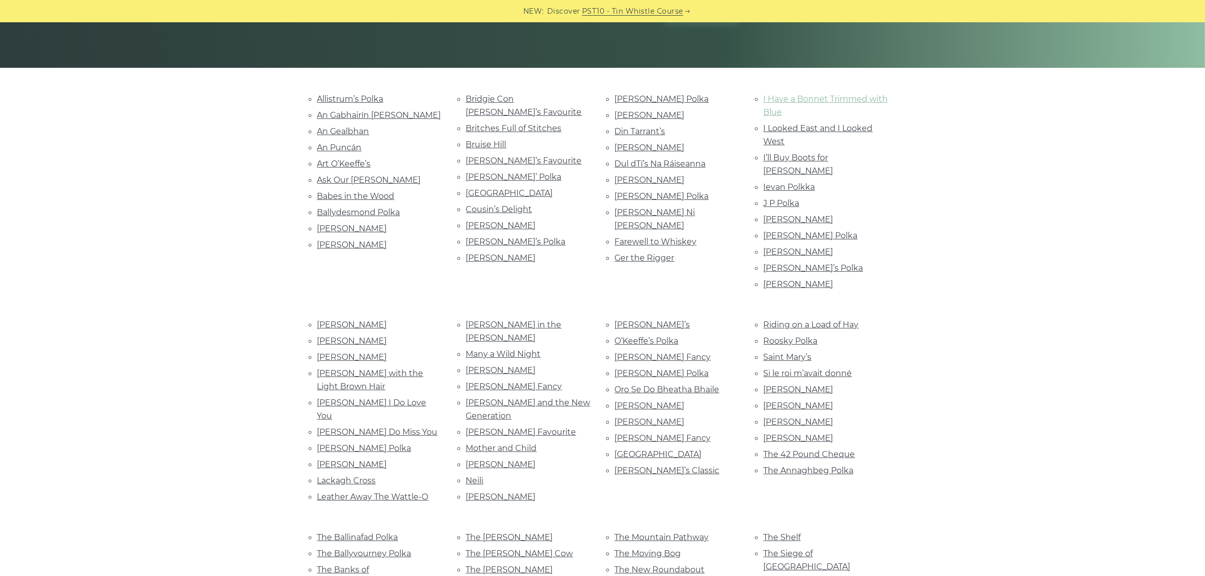
click at [868, 98] on link "I Have a Bonnet Trimmed with Blue" at bounding box center [826, 105] width 124 height 23
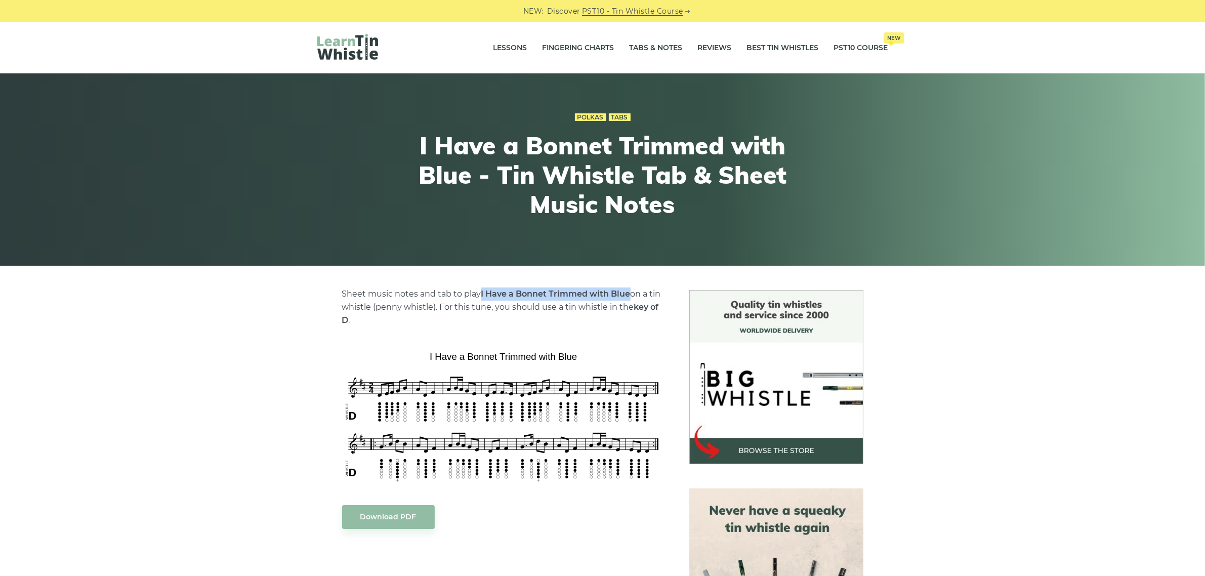
drag, startPoint x: 630, startPoint y: 295, endPoint x: 482, endPoint y: 293, distance: 148.8
click at [482, 293] on p "Sheet music notes and tab to play I Have a Bonnet Trimmed with Blue on a tin wh…" at bounding box center [503, 306] width 323 height 39
copy strong "I Have a Bonnet Trimmed with Blue"
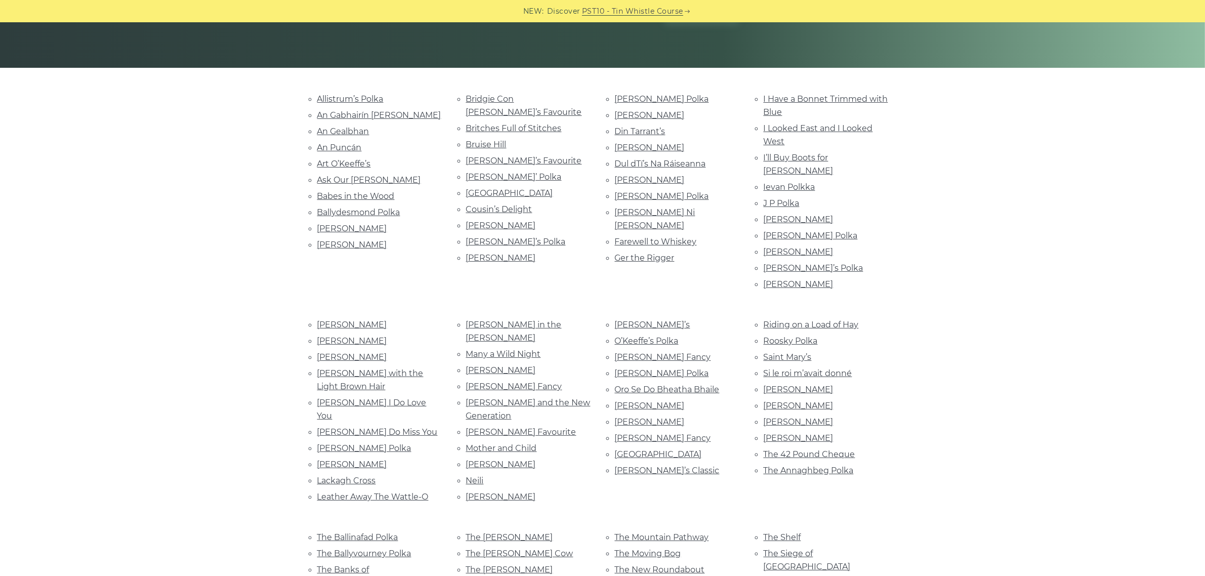
click at [89, 332] on div "Allistrum’s Polka An Gabhairín Buí An Gealbhan An Puncán Art O’Keeffe’s Ask Our…" at bounding box center [602, 502] width 1205 height 821
click at [344, 112] on link "An Gabhairín [PERSON_NAME]" at bounding box center [379, 115] width 124 height 10
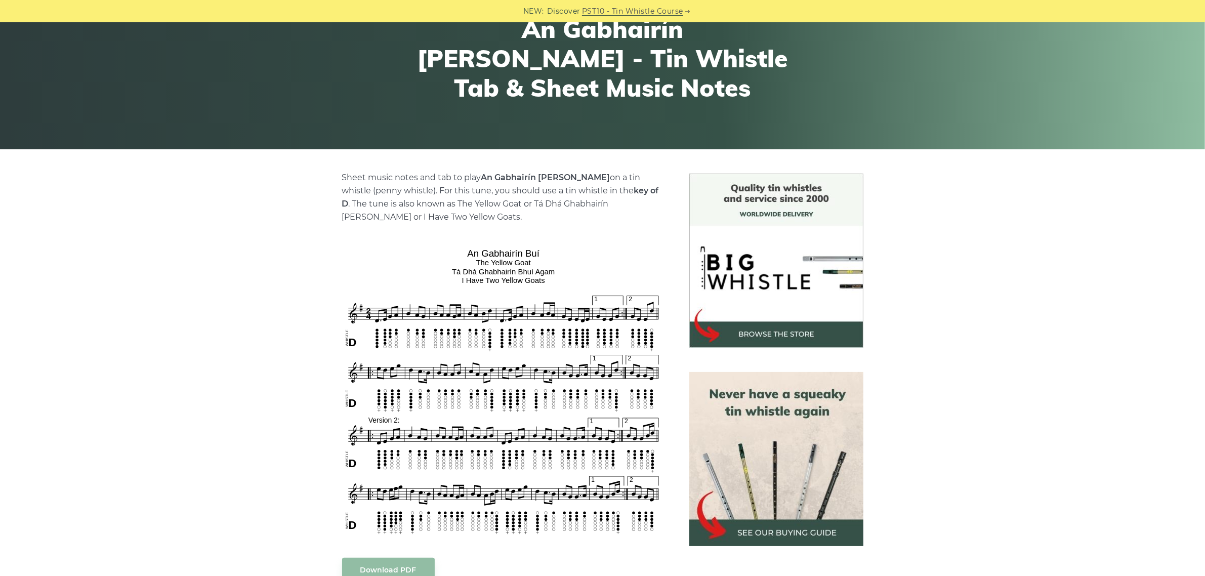
scroll to position [127, 0]
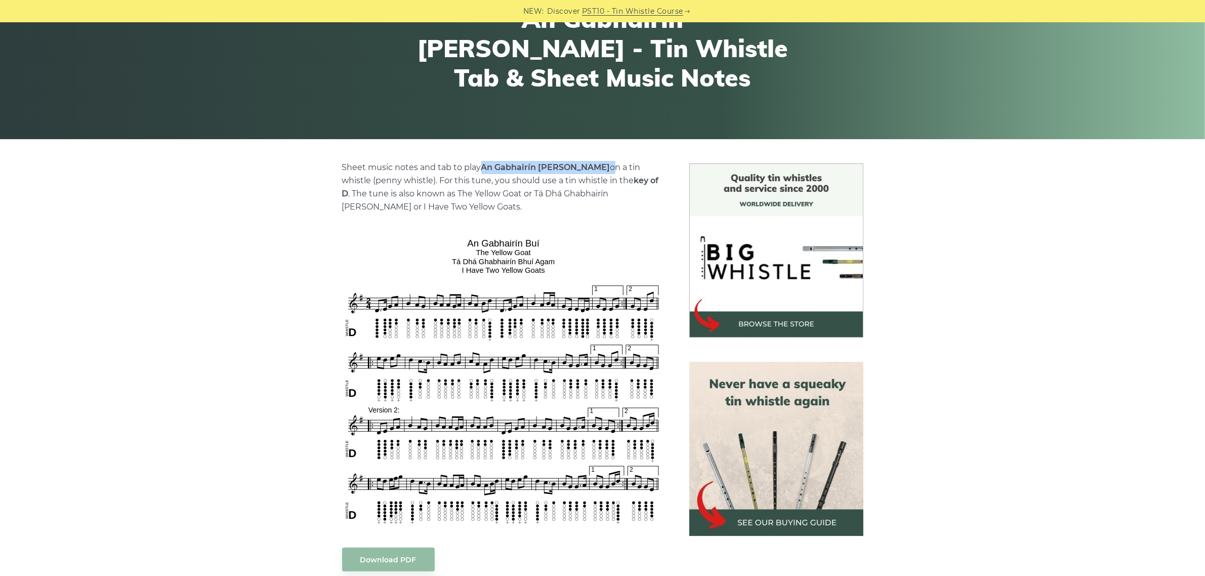
drag, startPoint x: 555, startPoint y: 165, endPoint x: 484, endPoint y: 165, distance: 70.8
click at [484, 165] on p "Sheet music notes and tab to play An Gabhairín Buí on a tin whistle (penny whis…" at bounding box center [503, 187] width 323 height 53
copy p "An Gabhairín [PERSON_NAME]"
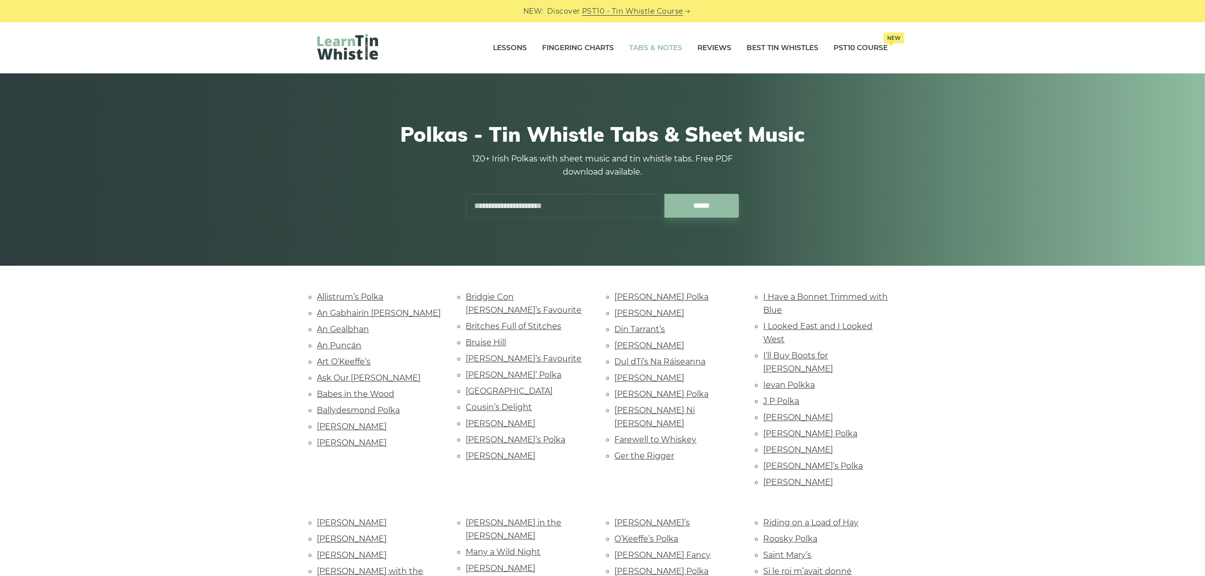
click at [648, 46] on link "Tabs & Notes" at bounding box center [655, 47] width 53 height 25
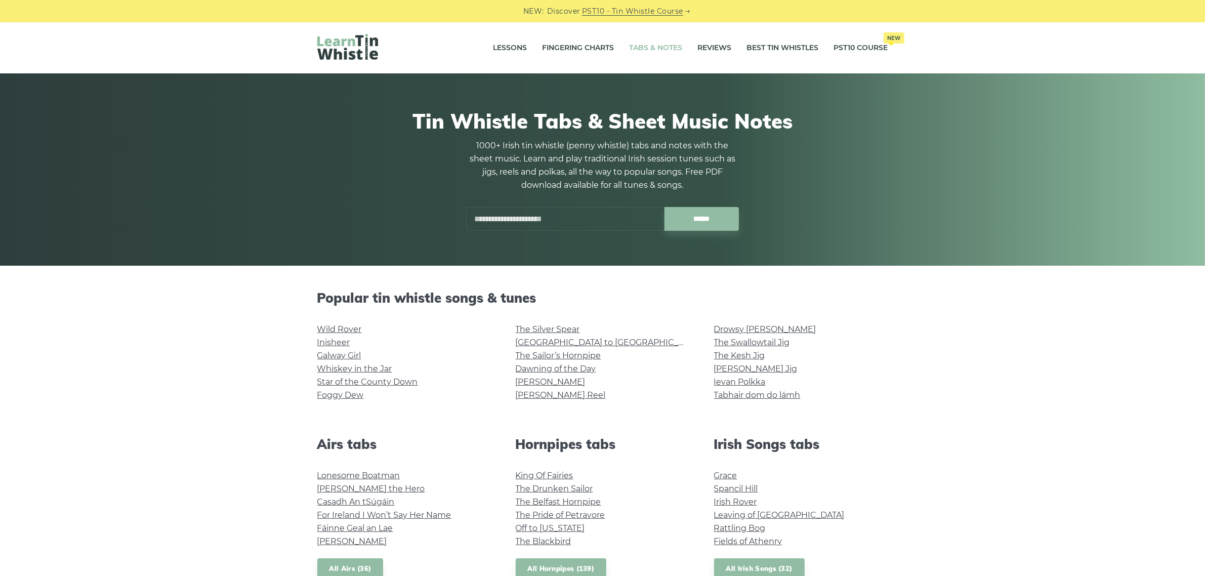
click at [487, 222] on input "text" at bounding box center [565, 219] width 198 height 24
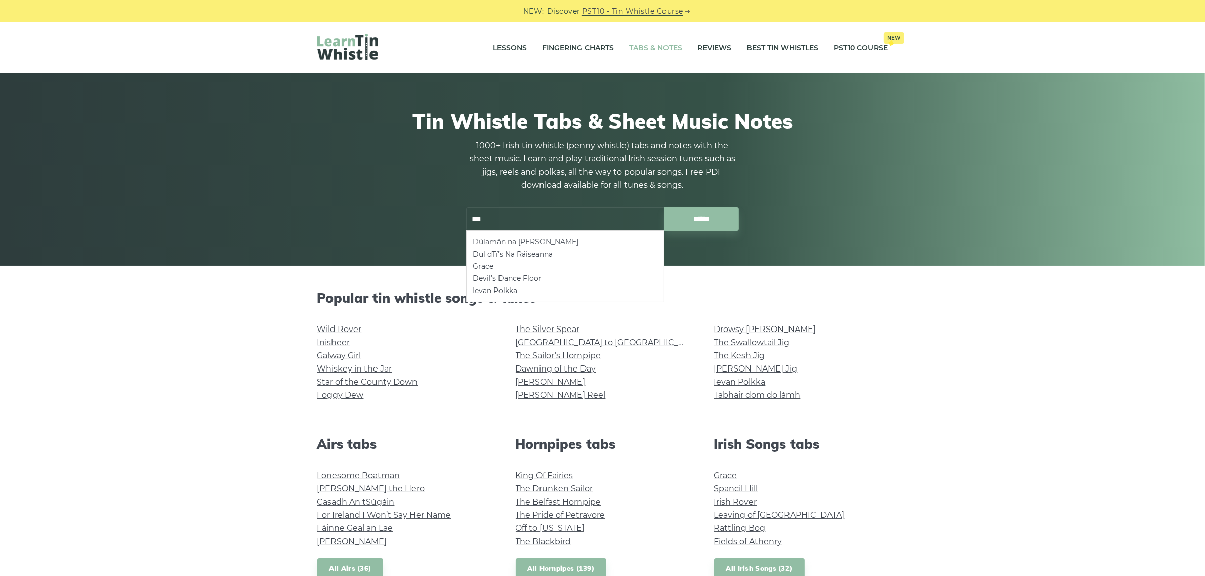
click at [526, 241] on li "Dúlamán na [PERSON_NAME]" at bounding box center [565, 242] width 185 height 12
type input "**********"
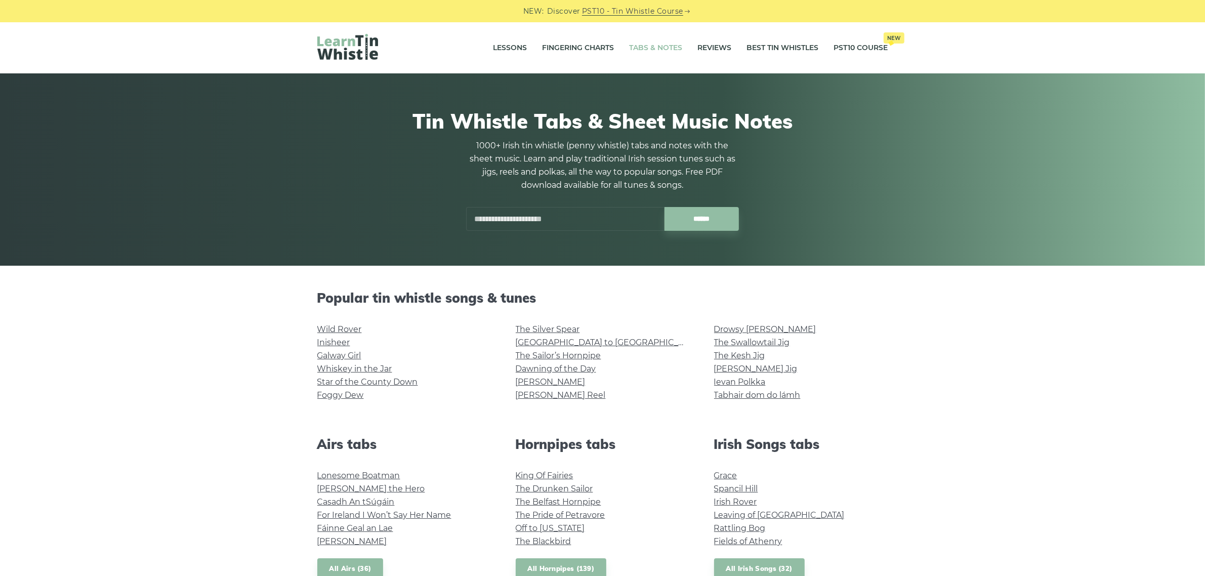
click at [359, 50] on img at bounding box center [347, 47] width 61 height 26
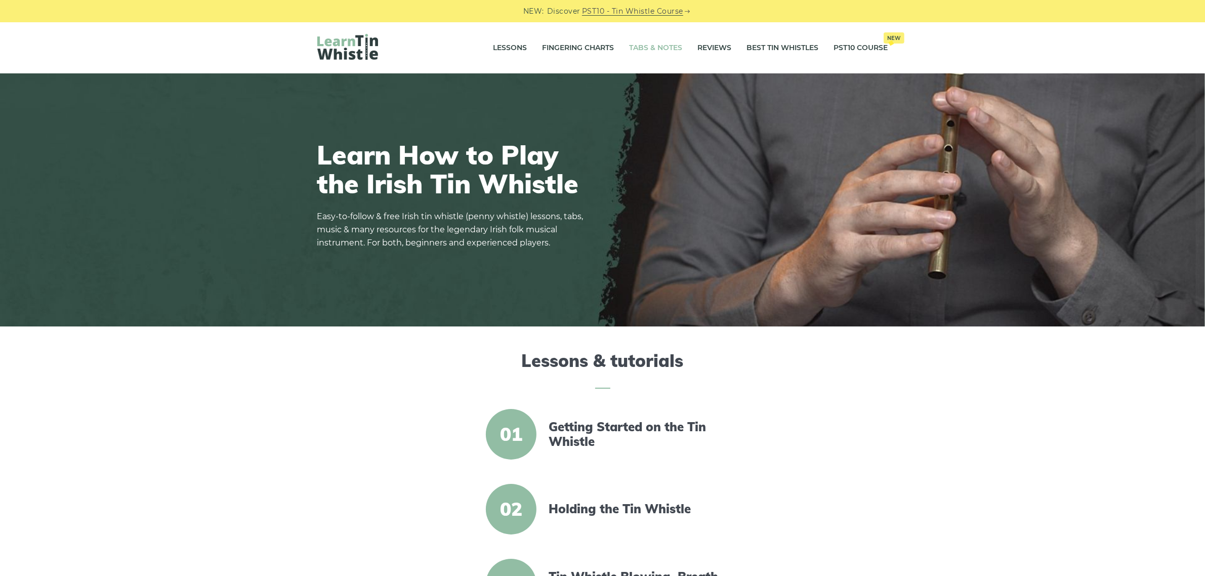
click at [650, 47] on link "Tabs & Notes" at bounding box center [655, 47] width 53 height 25
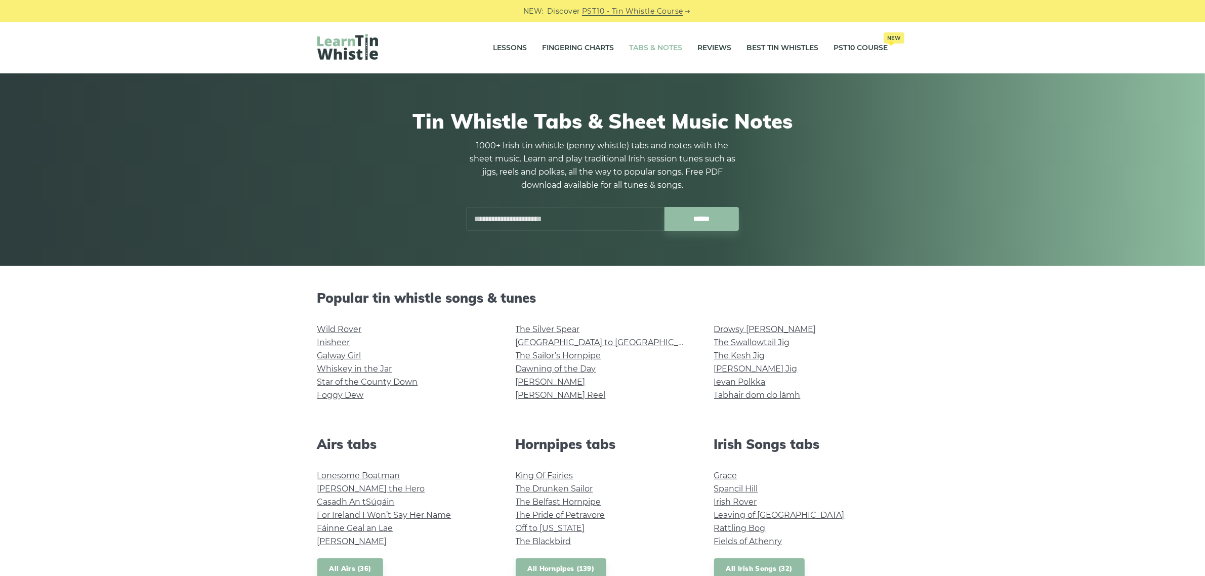
paste input "**********"
click at [512, 242] on li "Casadh An tSúgáin" at bounding box center [565, 242] width 185 height 12
type input "**********"
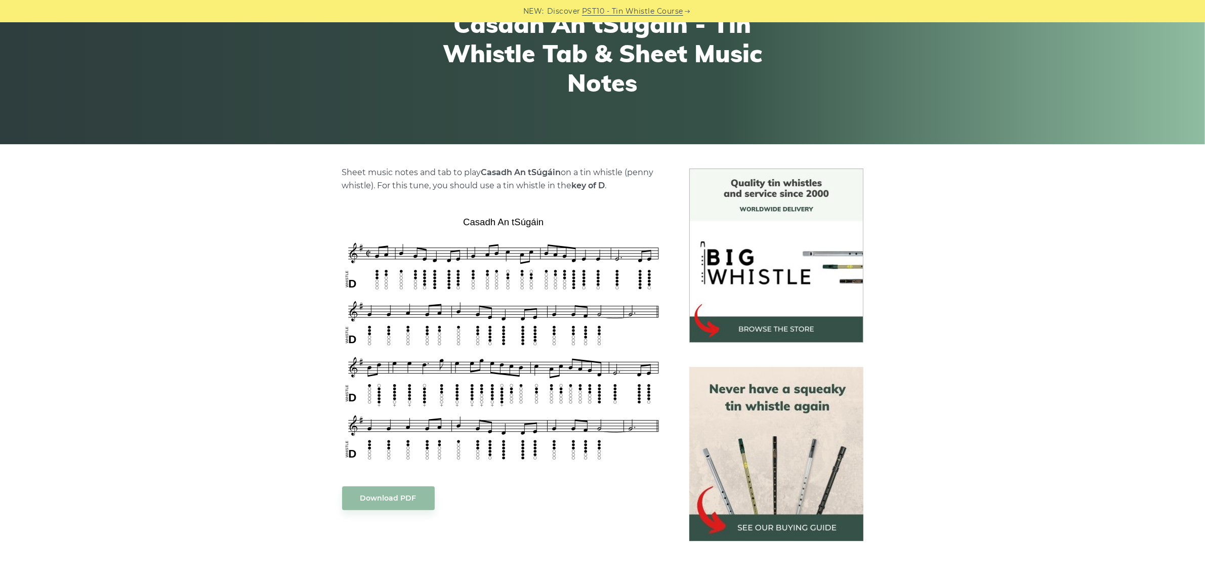
scroll to position [127, 0]
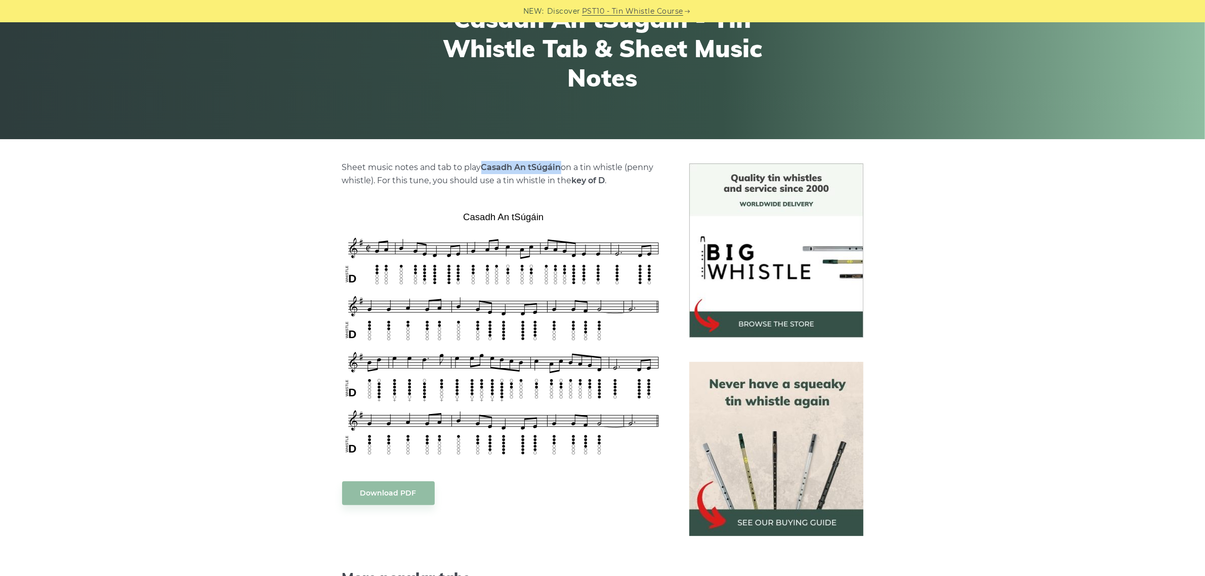
drag, startPoint x: 561, startPoint y: 168, endPoint x: 482, endPoint y: 167, distance: 78.4
click at [482, 167] on strong "Casadh An tSúgáin" at bounding box center [521, 167] width 80 height 10
copy strong "Casadh An tSúgáin"
